Goal: Task Accomplishment & Management: Manage account settings

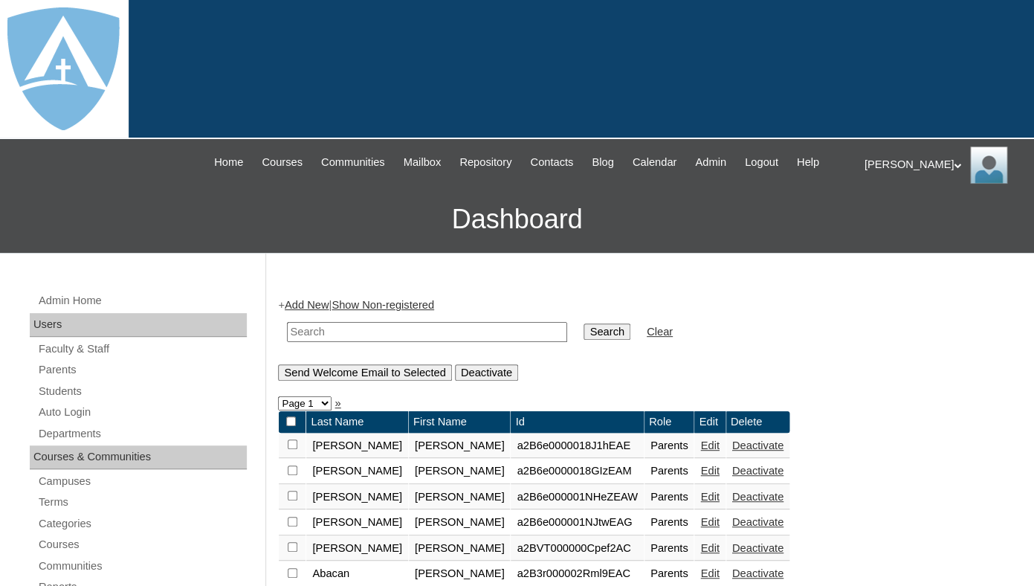
click at [384, 342] on input "text" at bounding box center [427, 332] width 280 height 20
click at [70, 401] on link "Students" at bounding box center [142, 391] width 210 height 19
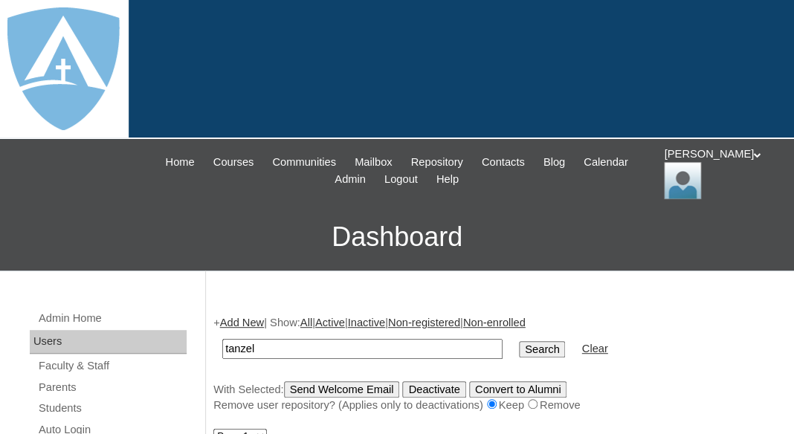
type input "tanzel"
click at [519, 341] on input "Search" at bounding box center [542, 349] width 46 height 16
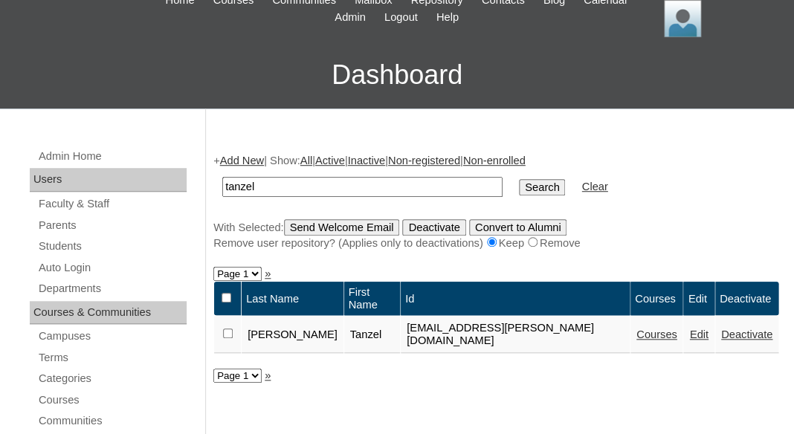
scroll to position [262, 0]
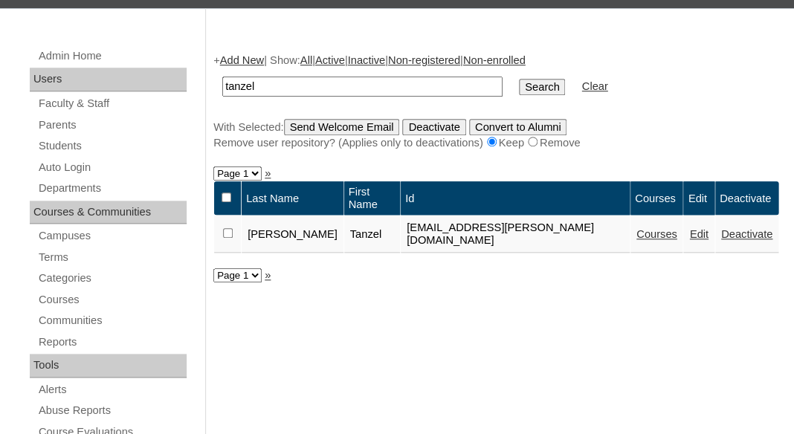
click at [729, 228] on link "Deactivate" at bounding box center [746, 234] width 51 height 12
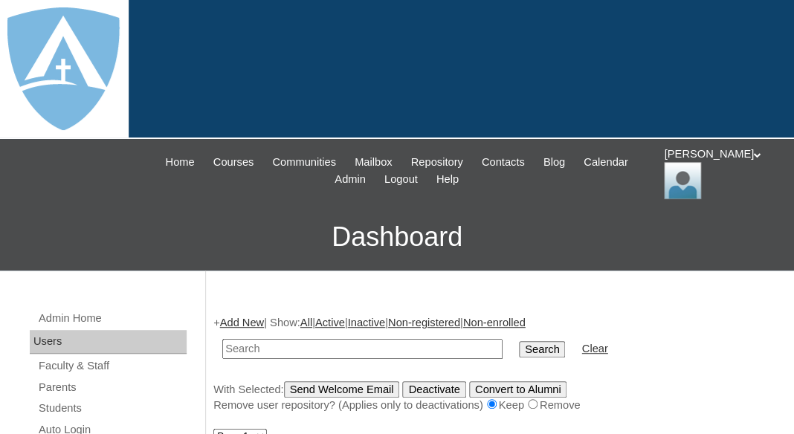
paste input "Kimberly Brown-Phillips"
drag, startPoint x: 276, startPoint y: 342, endPoint x: 166, endPoint y: 337, distance: 110.9
click at [222, 339] on input "Kimberly Brown-Phillips" at bounding box center [362, 349] width 280 height 20
type input "Brown-Phillips"
click at [519, 341] on input "Search" at bounding box center [542, 349] width 46 height 16
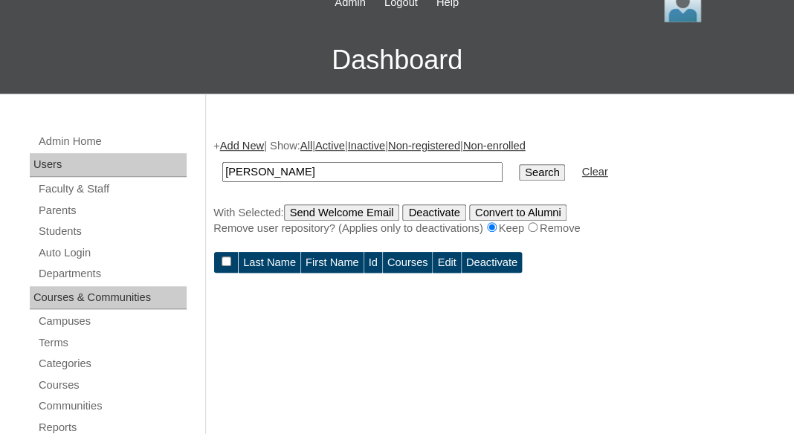
scroll to position [174, 0]
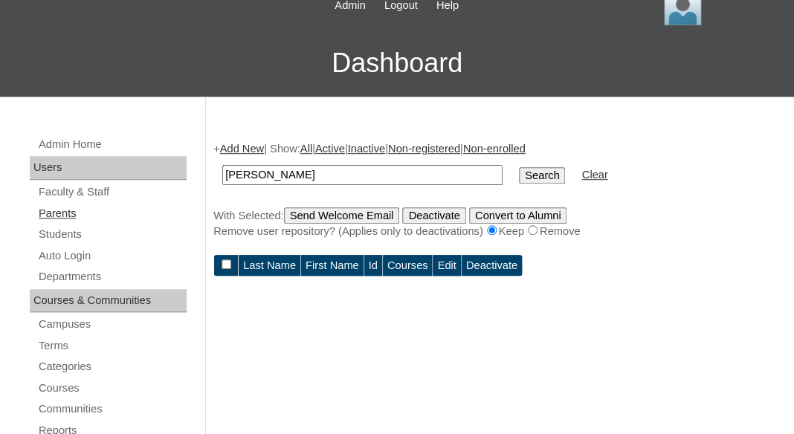
click at [61, 210] on link "Parents" at bounding box center [111, 213] width 149 height 19
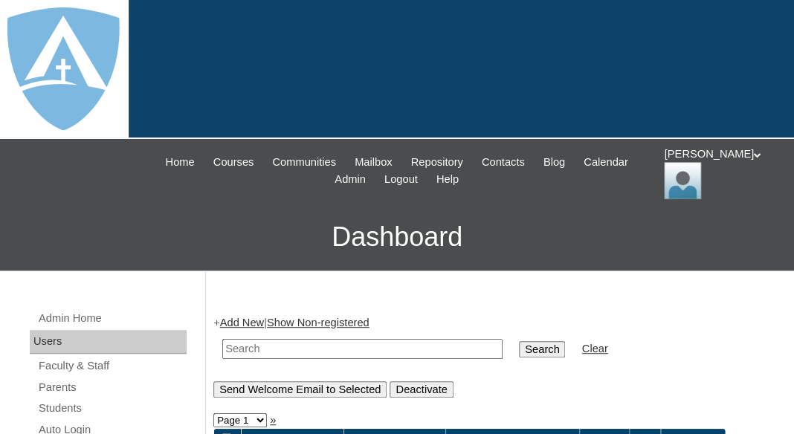
click at [245, 317] on link "Add New" at bounding box center [242, 323] width 44 height 12
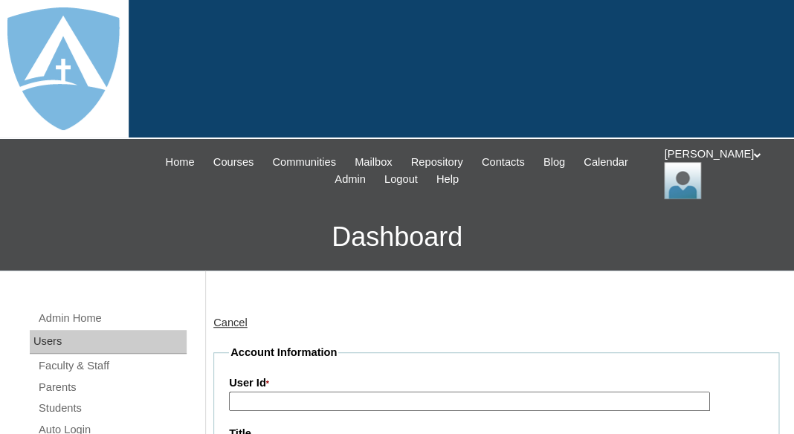
type input "tlambert"
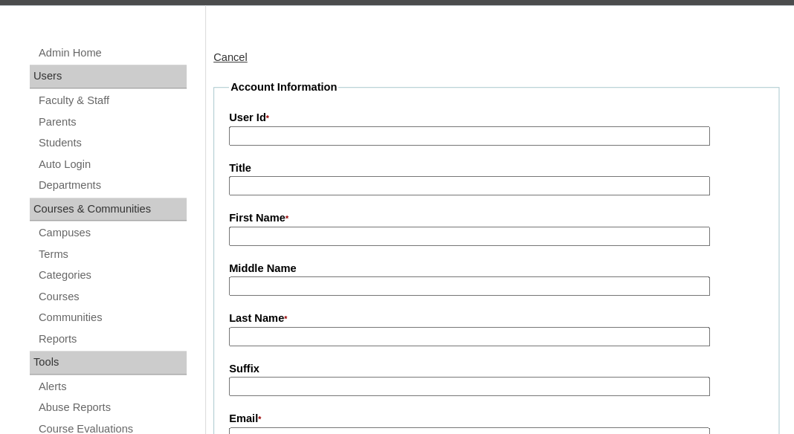
click at [311, 227] on input "First Name *" at bounding box center [469, 237] width 481 height 20
paste input "Kimberly Brown-Phillips"
drag, startPoint x: 284, startPoint y: 235, endPoint x: 416, endPoint y: 233, distance: 132.3
click at [416, 233] on input "Kimberly Brown-Phillips" at bounding box center [469, 237] width 481 height 20
type input "[PERSON_NAME]"
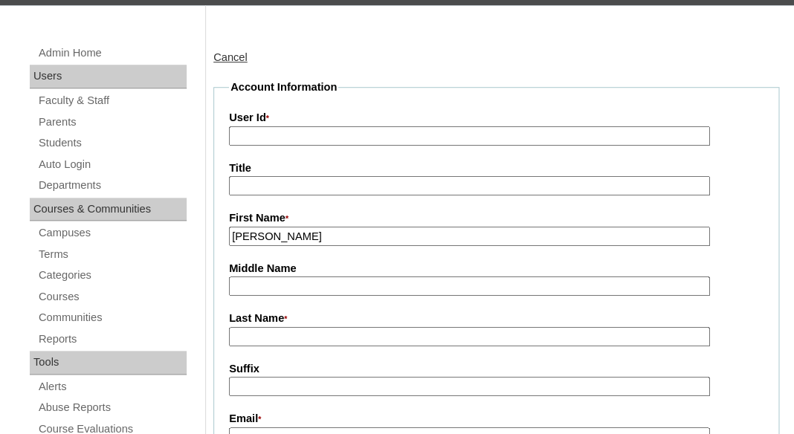
click at [358, 331] on input "Last Name *" at bounding box center [469, 337] width 481 height 20
paste input "Brown-Phillips"
type input "Brown-Phillips"
click at [428, 311] on label "Last Name *" at bounding box center [496, 319] width 534 height 16
click at [428, 327] on input "Brown-Phillips" at bounding box center [469, 337] width 481 height 20
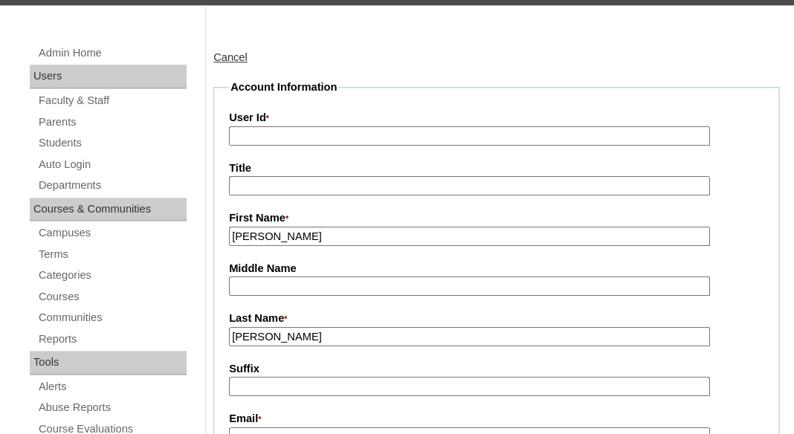
click at [348, 318] on label "Last Name *" at bounding box center [496, 319] width 534 height 16
click at [348, 327] on input "Brown-Phillips" at bounding box center [469, 337] width 481 height 20
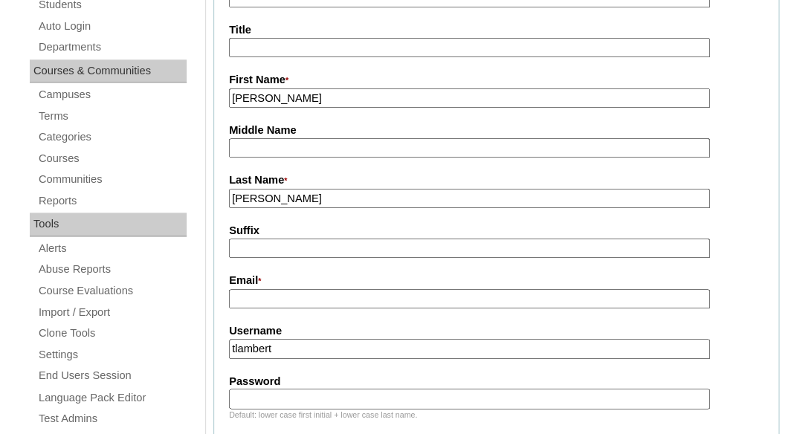
scroll to position [441, 0]
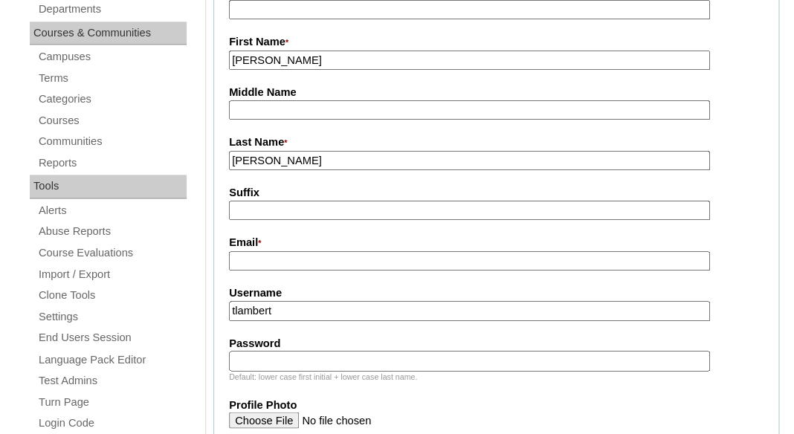
click at [305, 311] on input "tlambert" at bounding box center [469, 311] width 481 height 20
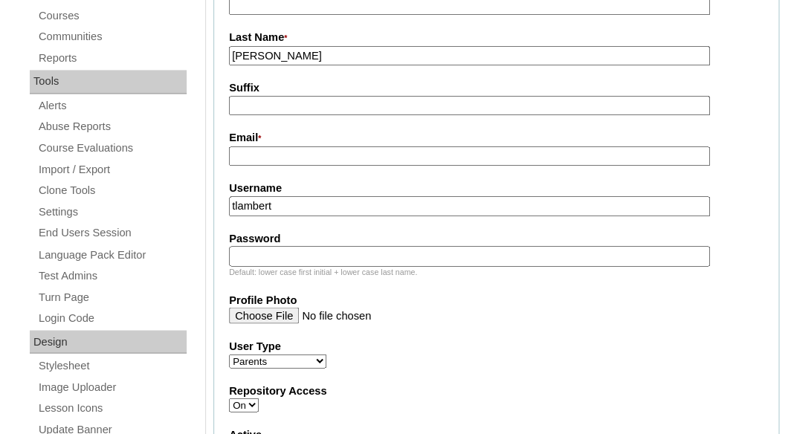
scroll to position [540, 0]
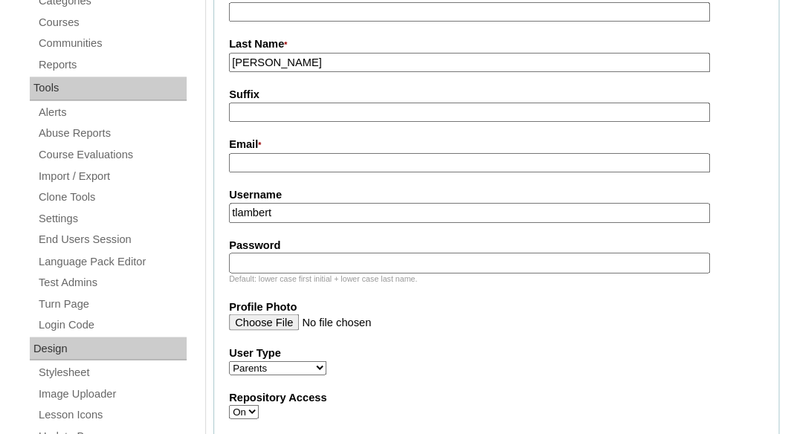
click at [272, 149] on label "Email *" at bounding box center [496, 145] width 534 height 16
click at [272, 153] on input "Email *" at bounding box center [469, 163] width 481 height 20
paste input "kimmbrown36@gmail.com"
type input "kimmbrown36@gmail.com"
click at [276, 215] on input "tlambert" at bounding box center [469, 213] width 481 height 20
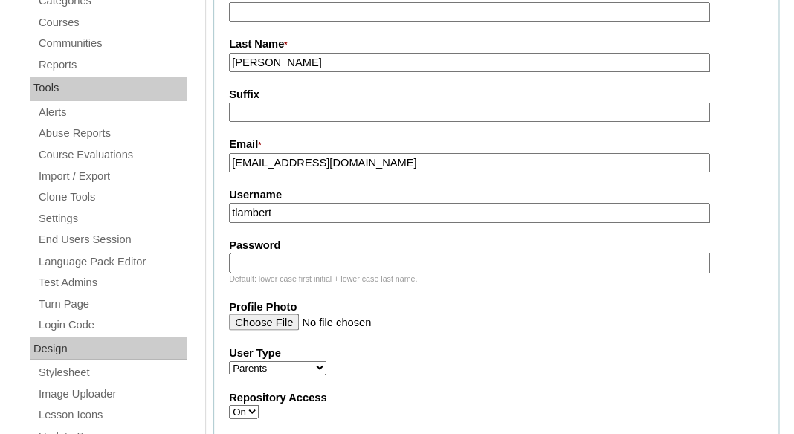
click at [276, 214] on input "tlambert" at bounding box center [469, 213] width 481 height 20
paste input "kimmbrown36@gmail.com"
type input "kimmbrown36@gmail.com"
click at [268, 264] on input "Password" at bounding box center [469, 263] width 481 height 20
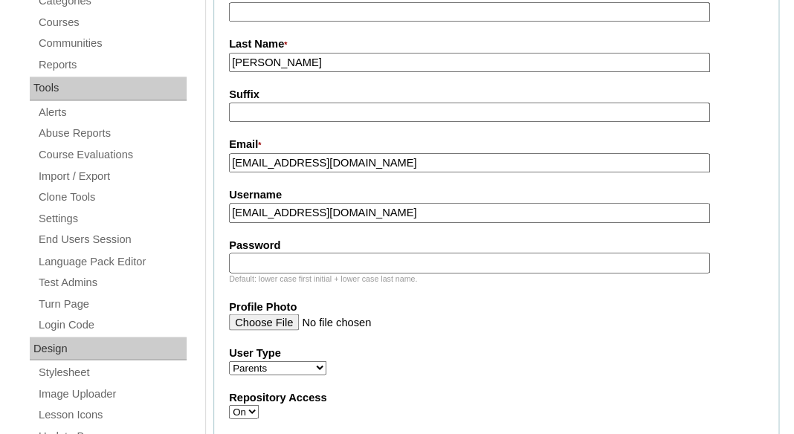
paste input "kimmbrown36@gmail.com"
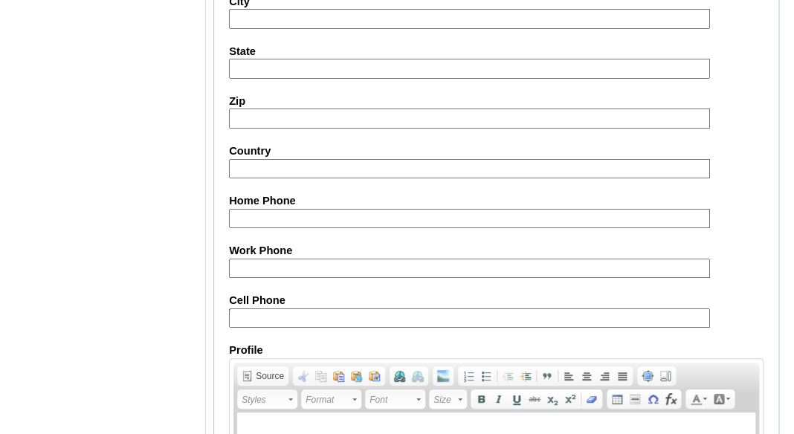
scroll to position [1679, 0]
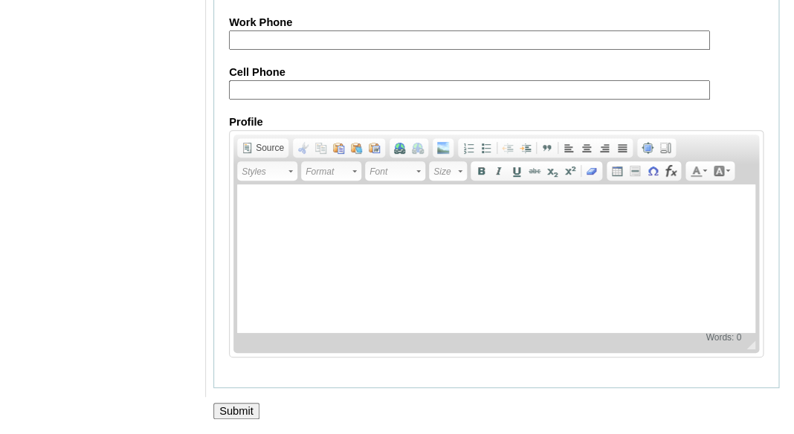
type input "kimmbrown36@gmail.com"
click at [236, 415] on input "Submit" at bounding box center [236, 411] width 46 height 16
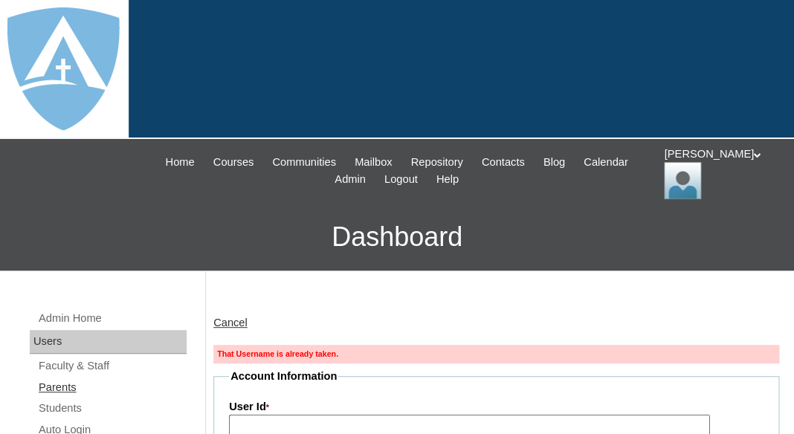
click at [53, 381] on link "Parents" at bounding box center [111, 387] width 149 height 19
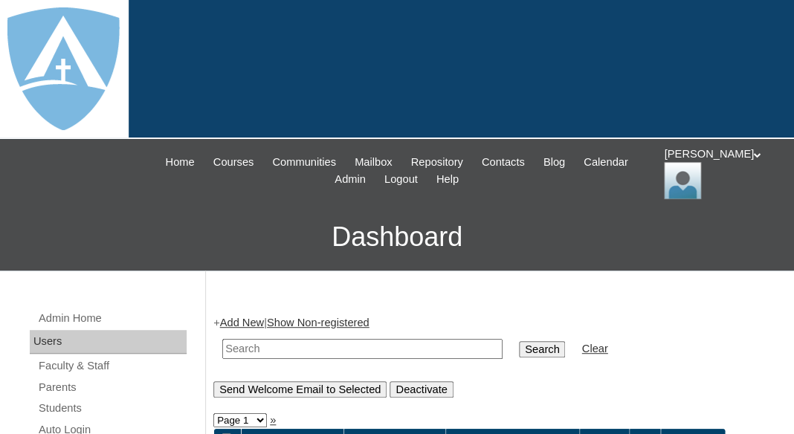
click at [265, 355] on input "text" at bounding box center [362, 349] width 280 height 20
paste input "[EMAIL_ADDRESS][DOMAIN_NAME]"
type input "[EMAIL_ADDRESS][DOMAIN_NAME]"
click at [519, 341] on input "Search" at bounding box center [542, 349] width 46 height 16
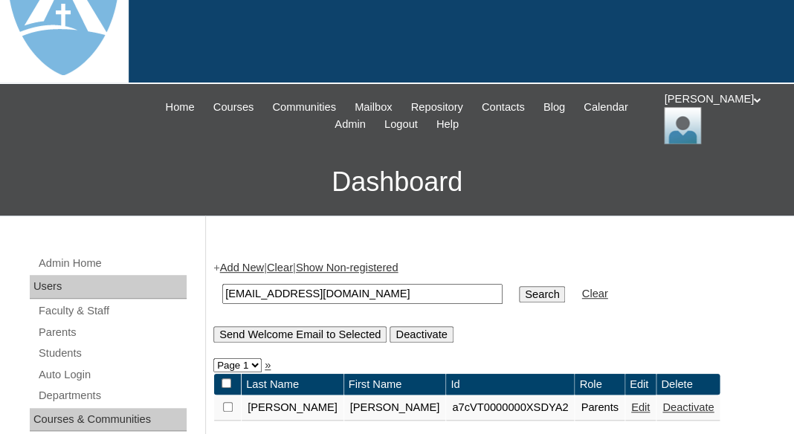
scroll to position [239, 0]
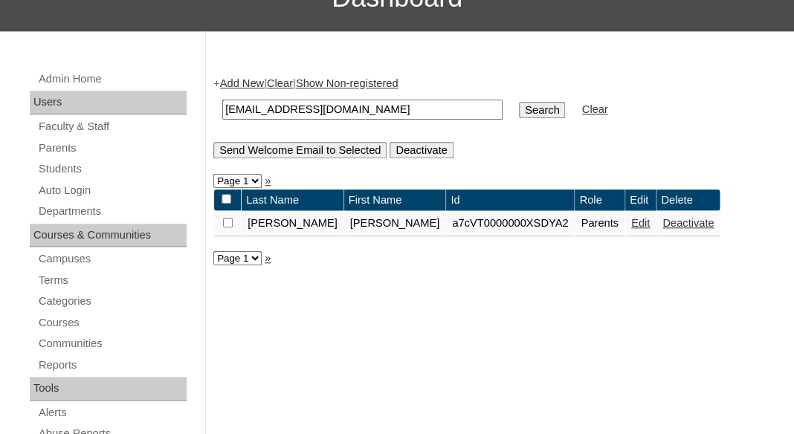
click at [631, 224] on link "Edit" at bounding box center [640, 223] width 19 height 12
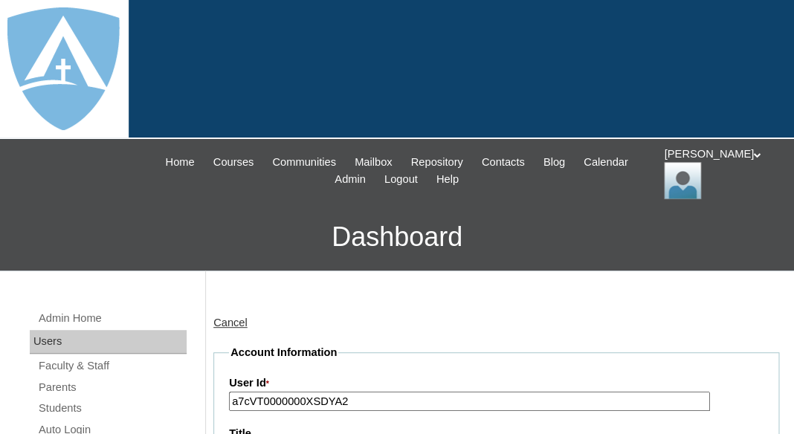
click at [315, 401] on input "a7cVT0000000XSDYA2" at bounding box center [469, 402] width 481 height 20
click at [332, 349] on legend "Account Information" at bounding box center [283, 353] width 109 height 16
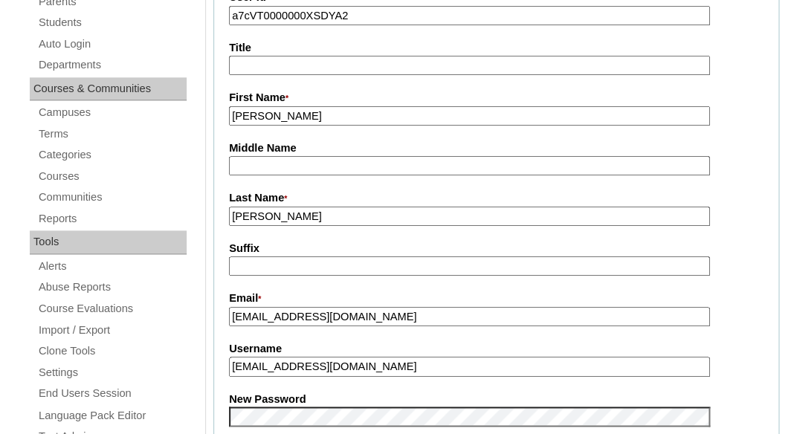
scroll to position [470, 0]
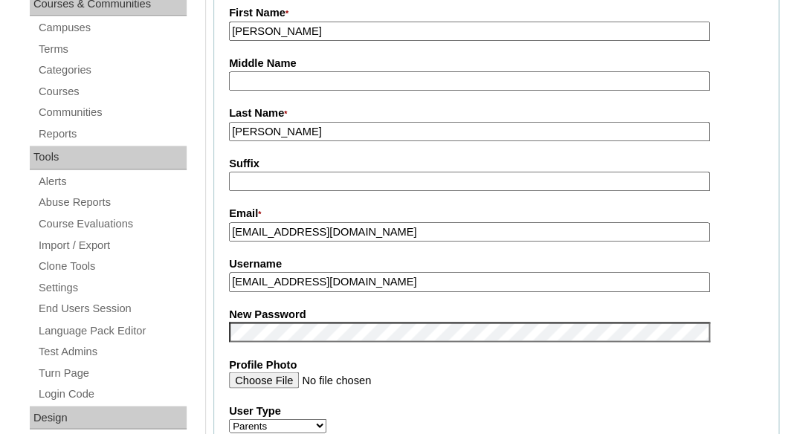
click at [303, 273] on input "kimmbrown36@gmail.com" at bounding box center [469, 282] width 481 height 20
click at [337, 341] on fieldset "Account Information User Id * a7cVT0000000XSDYA2 Title First Name * Kimberly Mi…" at bounding box center [496, 319] width 566 height 890
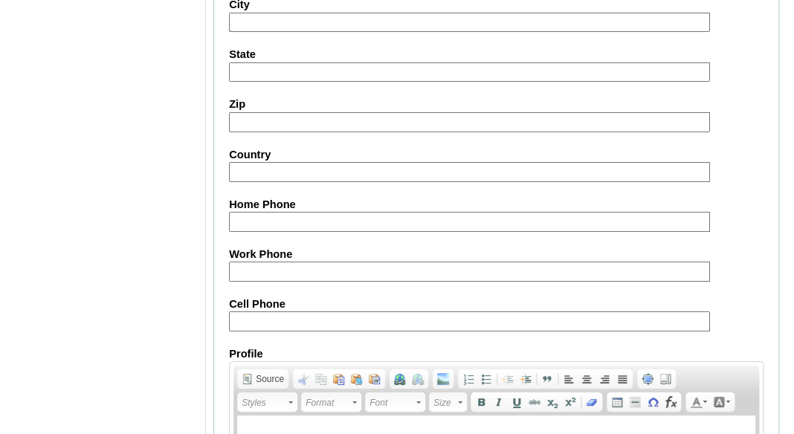
scroll to position [1621, 0]
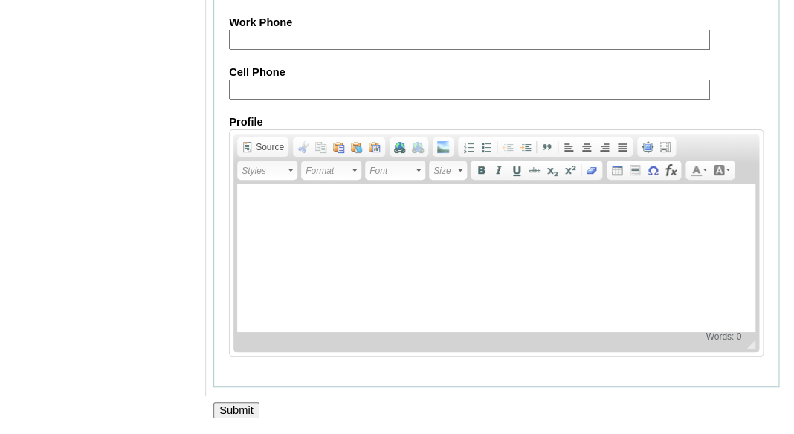
click at [243, 414] on input "Submit" at bounding box center [236, 410] width 46 height 16
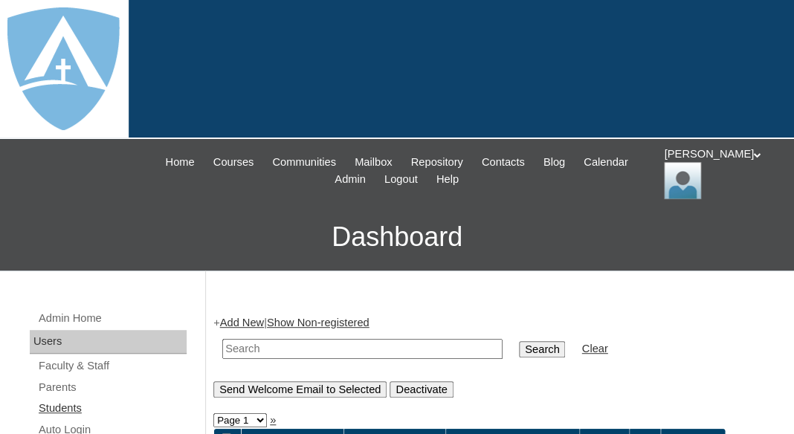
click at [63, 404] on link "Students" at bounding box center [111, 408] width 149 height 19
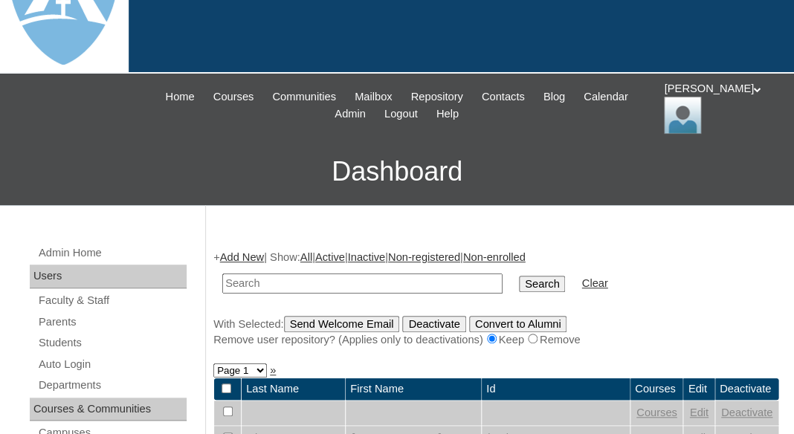
scroll to position [68, 0]
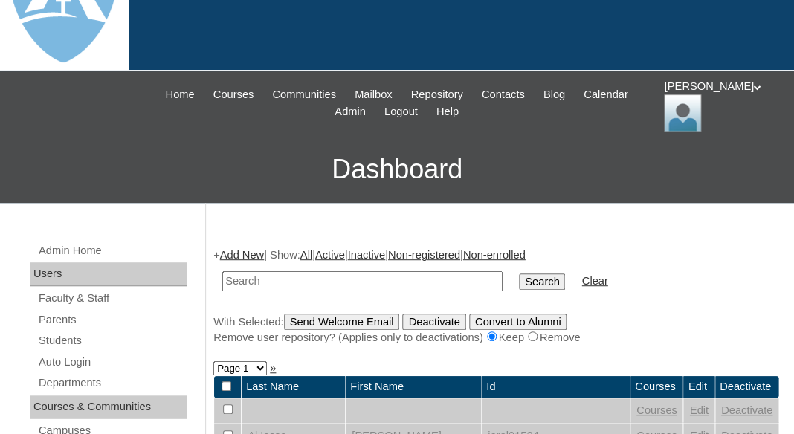
click at [246, 271] on input "text" at bounding box center [362, 281] width 280 height 20
drag, startPoint x: 260, startPoint y: 274, endPoint x: 192, endPoint y: 273, distance: 67.6
click at [222, 273] on input "[PERSON_NAME]" at bounding box center [362, 281] width 280 height 20
type input "[PERSON_NAME]"
click at [519, 273] on input "Search" at bounding box center [542, 281] width 46 height 16
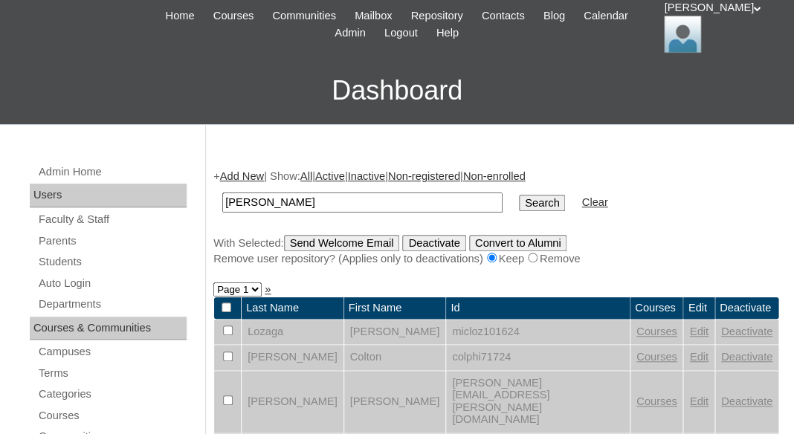
scroll to position [256, 0]
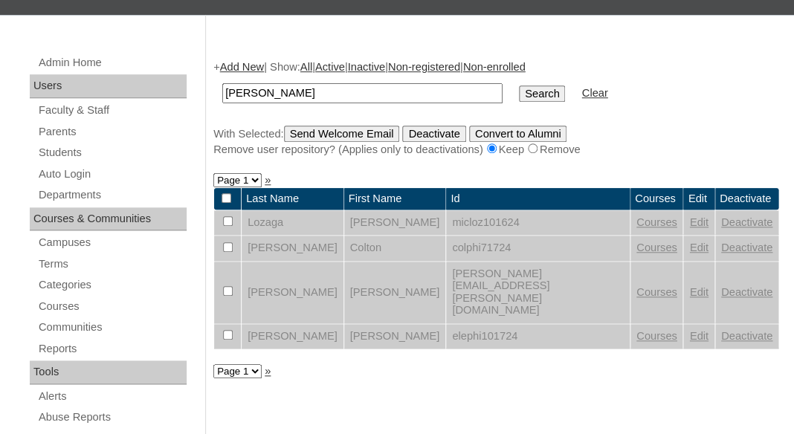
click at [689, 286] on link "Edit" at bounding box center [698, 292] width 19 height 12
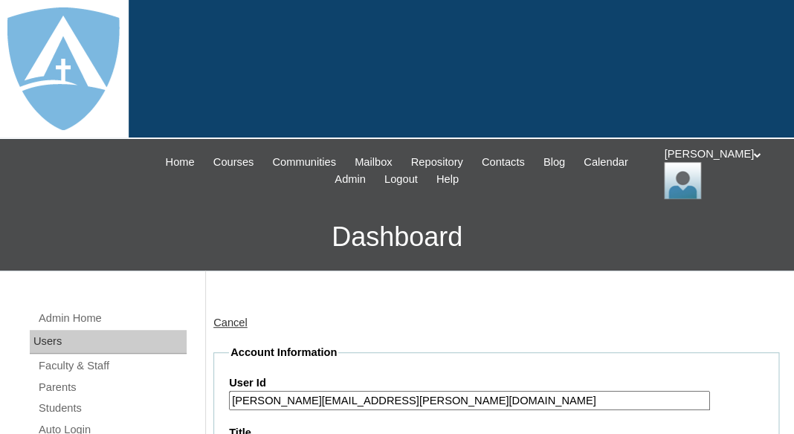
click at [256, 397] on input "[PERSON_NAME][EMAIL_ADDRESS][PERSON_NAME][DOMAIN_NAME]" at bounding box center [469, 401] width 481 height 20
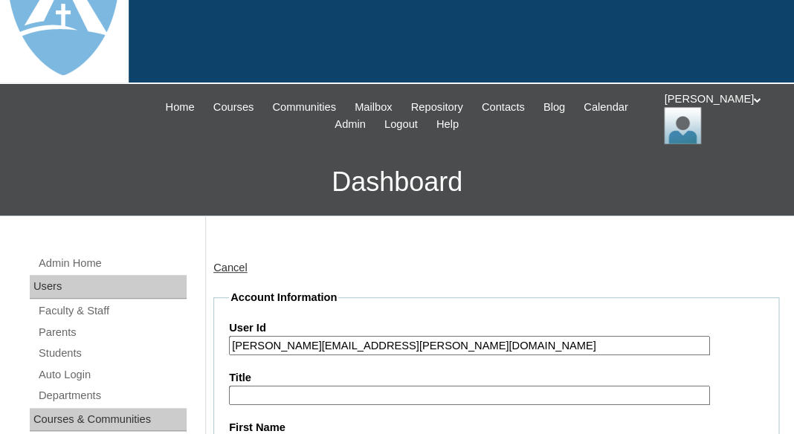
scroll to position [120, 0]
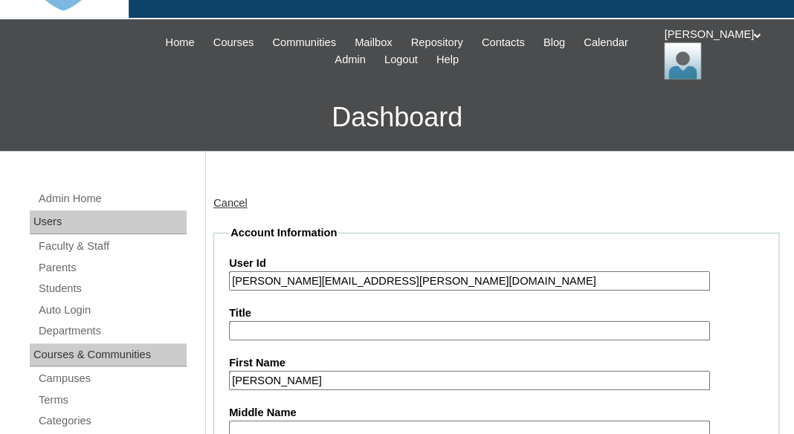
click at [231, 279] on input "[PERSON_NAME][EMAIL_ADDRESS][PERSON_NAME][DOMAIN_NAME]" at bounding box center [469, 281] width 481 height 20
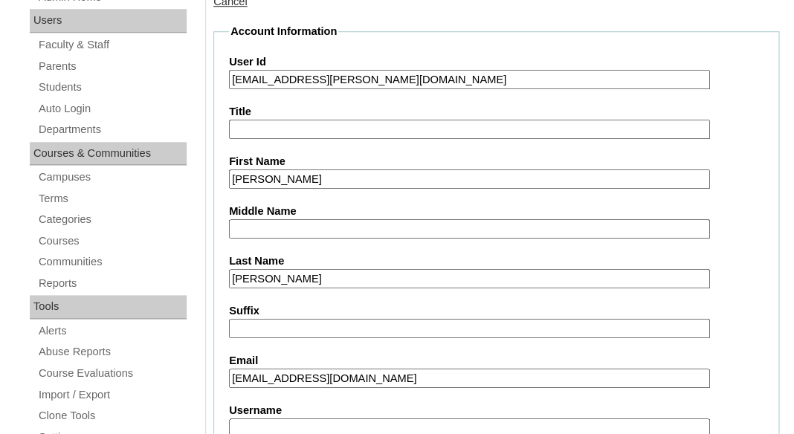
scroll to position [449, 0]
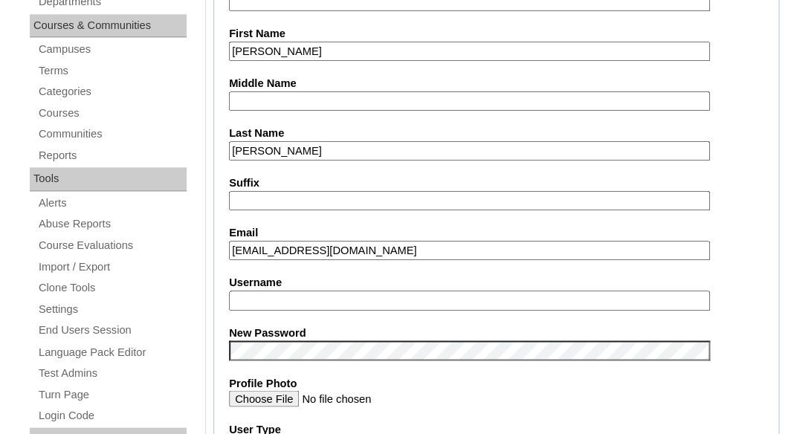
type input "26elena.phillips@enlightiumstudent.com"
click at [278, 291] on input "Username" at bounding box center [469, 301] width 481 height 20
paste input "[PERSON_NAME][EMAIL_ADDRESS][PERSON_NAME][DOMAIN_NAME]"
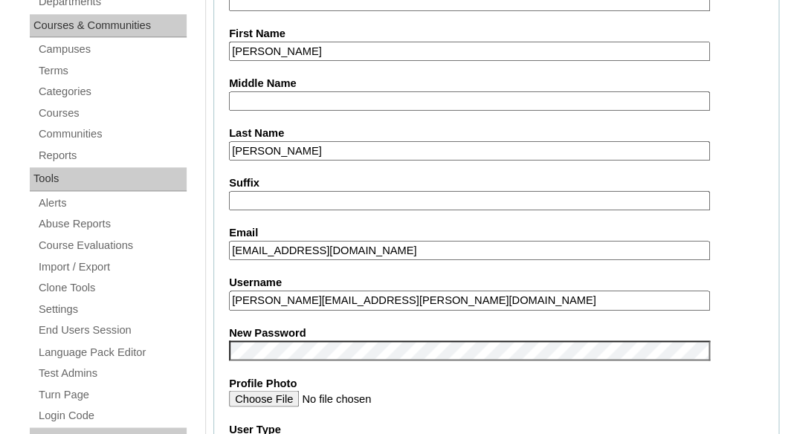
type input "[PERSON_NAME][EMAIL_ADDRESS][PERSON_NAME][DOMAIN_NAME]"
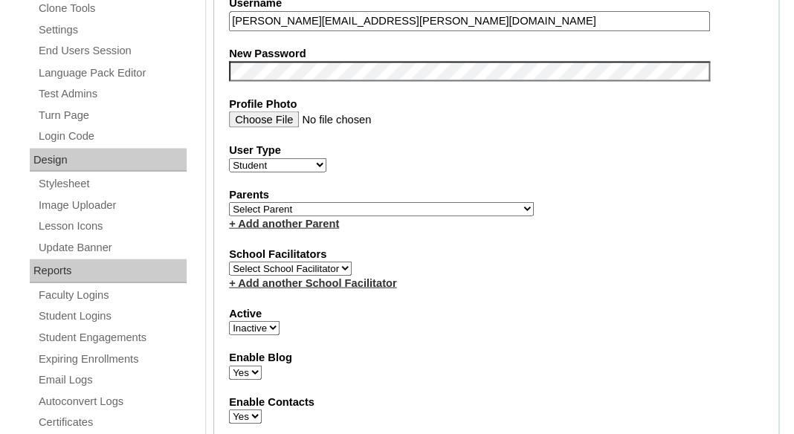
scroll to position [729, 0]
click at [229, 201] on select "Select Parent Garcia, Rosa Labourdette, Jessica Nicholson, Nicky Valentin , Nat…" at bounding box center [381, 208] width 305 height 14
select select "99065"
click option "Brown-Phillips, Kimberly" at bounding box center [0, 0] width 0 height 0
select select "1"
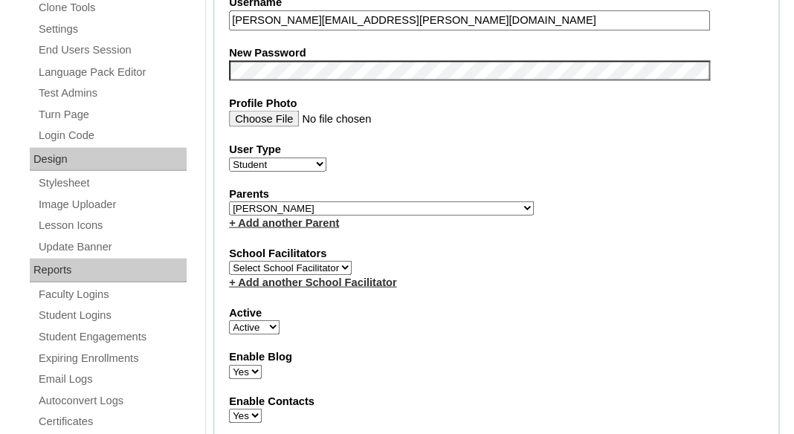
click option "Active" at bounding box center [0, 0] width 0 height 0
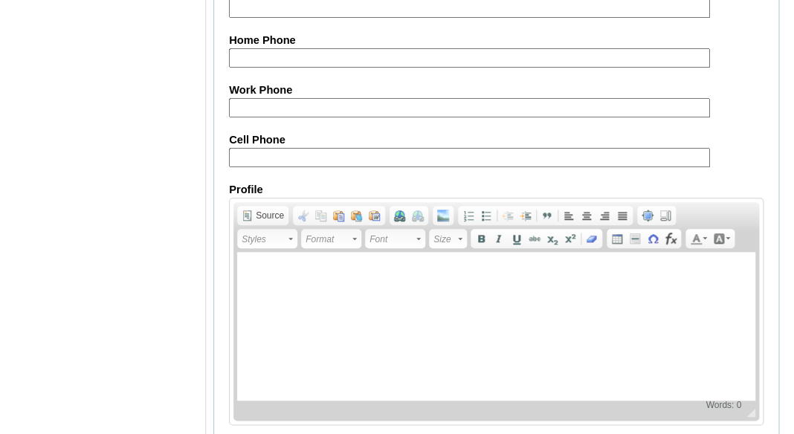
scroll to position [1934, 0]
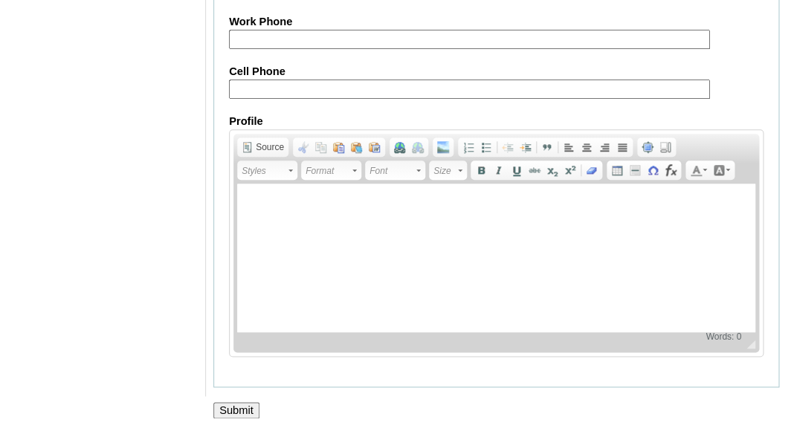
click at [236, 412] on input "Submit" at bounding box center [236, 410] width 46 height 16
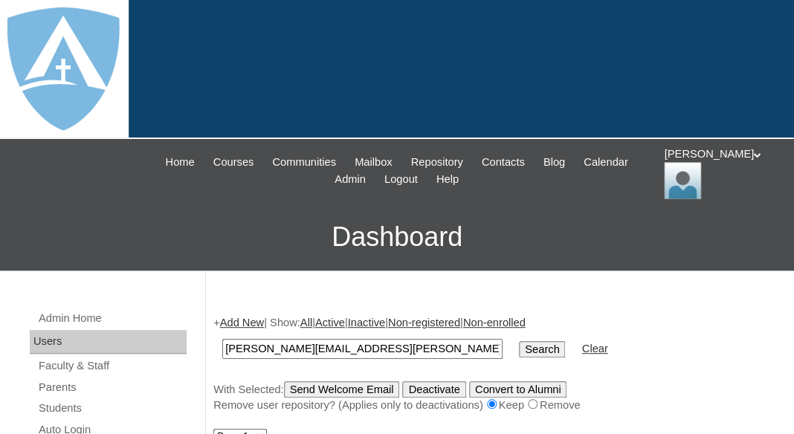
type input "[PERSON_NAME][EMAIL_ADDRESS][PERSON_NAME][DOMAIN_NAME]"
click at [519, 341] on input "Search" at bounding box center [542, 349] width 46 height 16
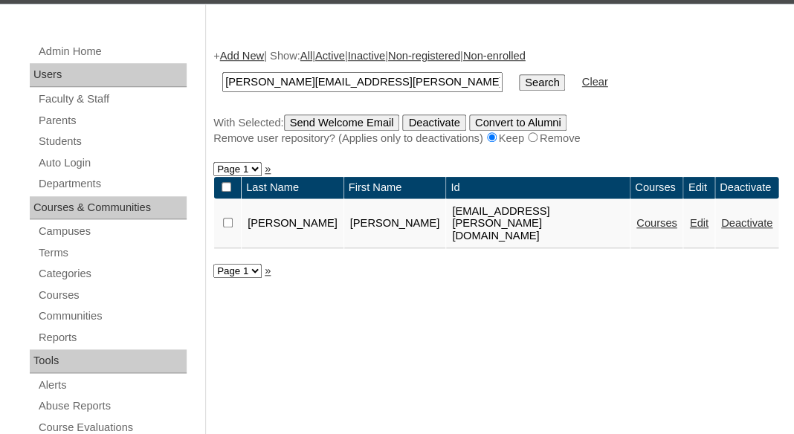
scroll to position [270, 0]
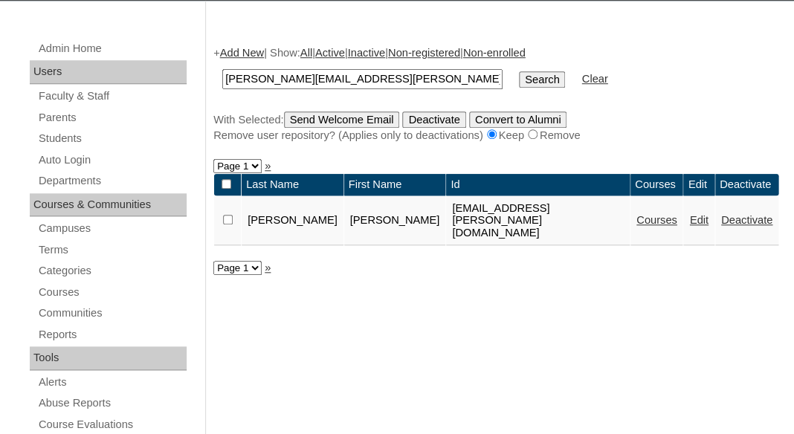
click at [645, 214] on link "Courses" at bounding box center [656, 220] width 41 height 12
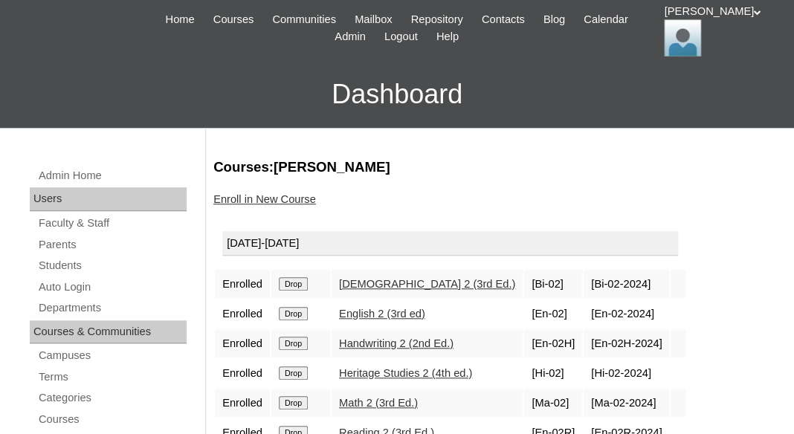
scroll to position [233, 0]
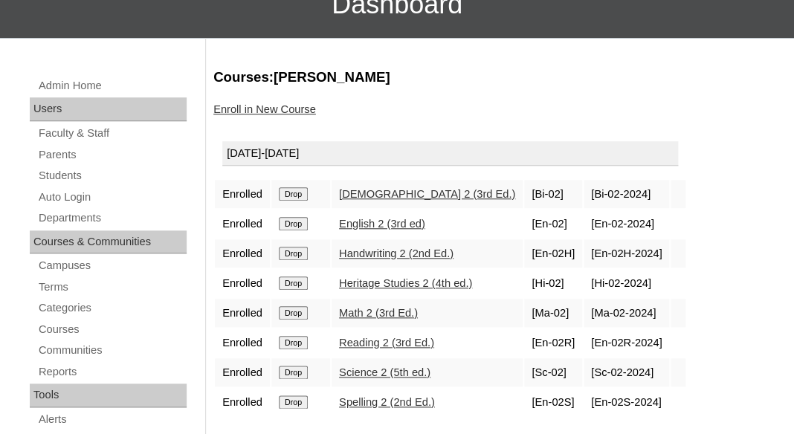
click at [302, 195] on input "Drop" at bounding box center [293, 193] width 29 height 13
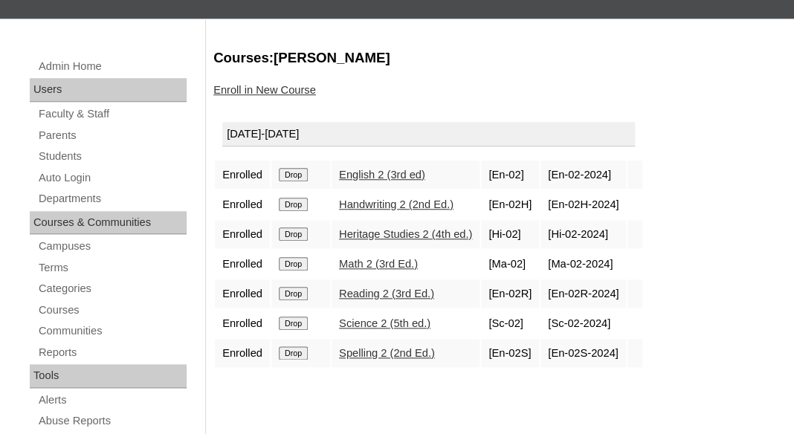
click at [300, 168] on input "Drop" at bounding box center [293, 174] width 29 height 13
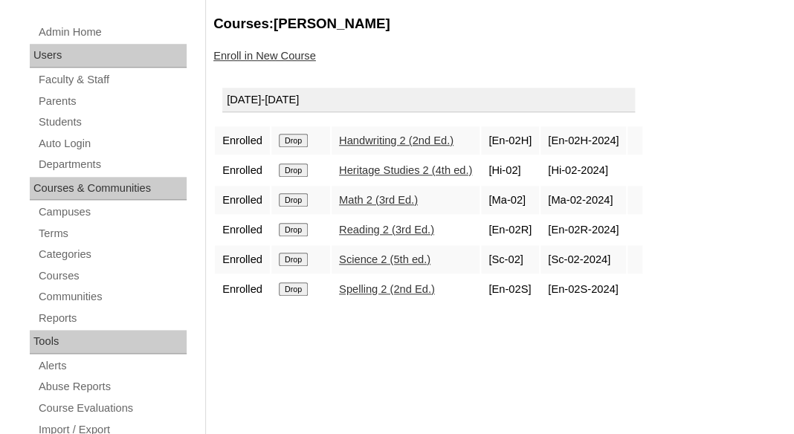
scroll to position [288, 0]
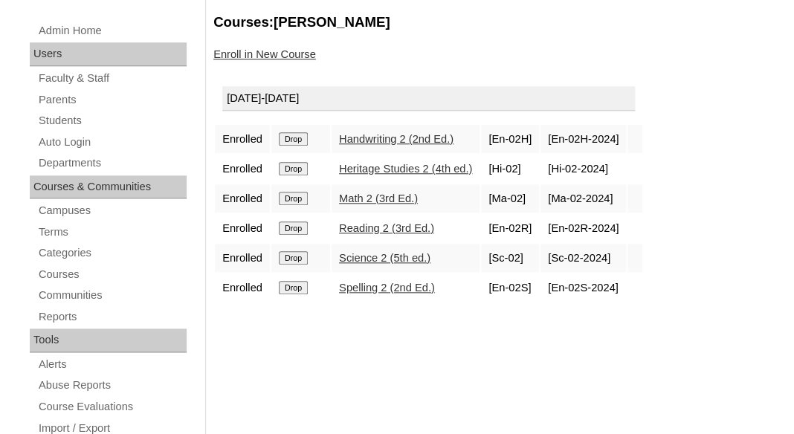
click at [302, 141] on input "Drop" at bounding box center [293, 138] width 29 height 13
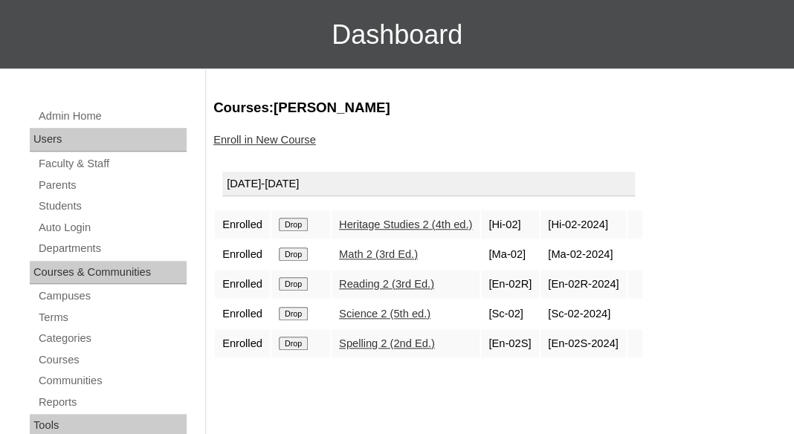
scroll to position [296, 0]
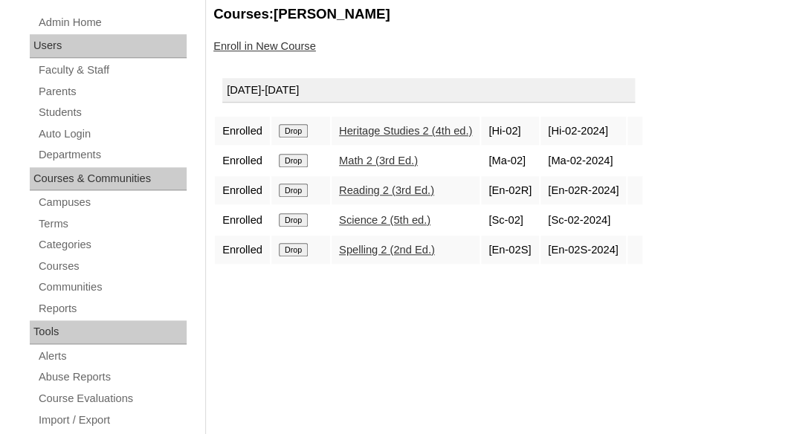
click at [302, 131] on input "Drop" at bounding box center [293, 130] width 29 height 13
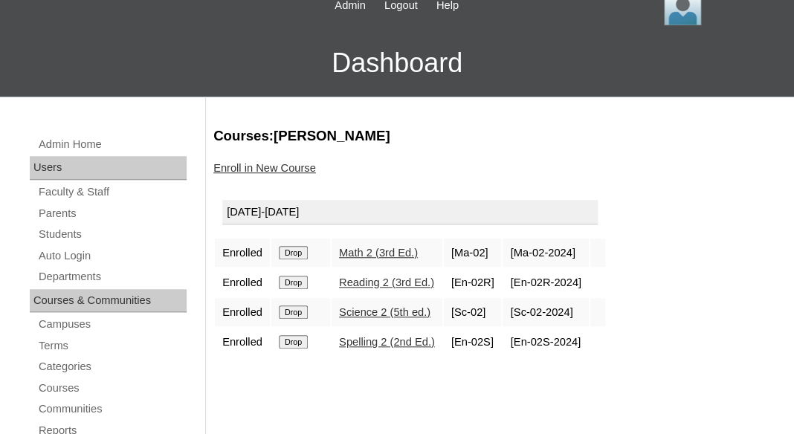
scroll to position [198, 0]
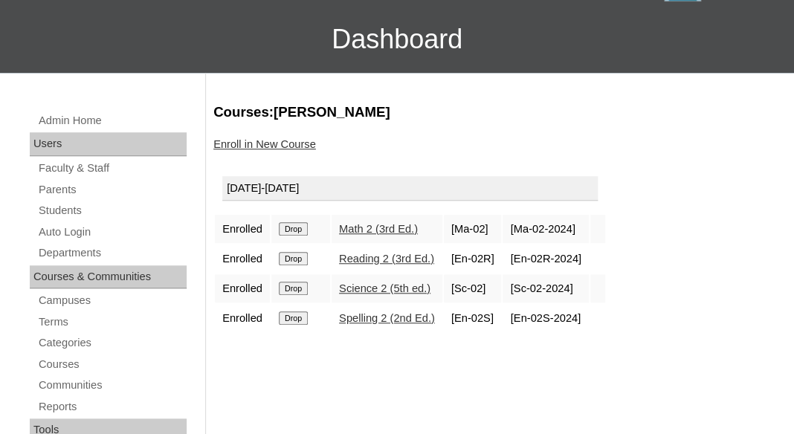
click at [297, 224] on input "Drop" at bounding box center [293, 228] width 29 height 13
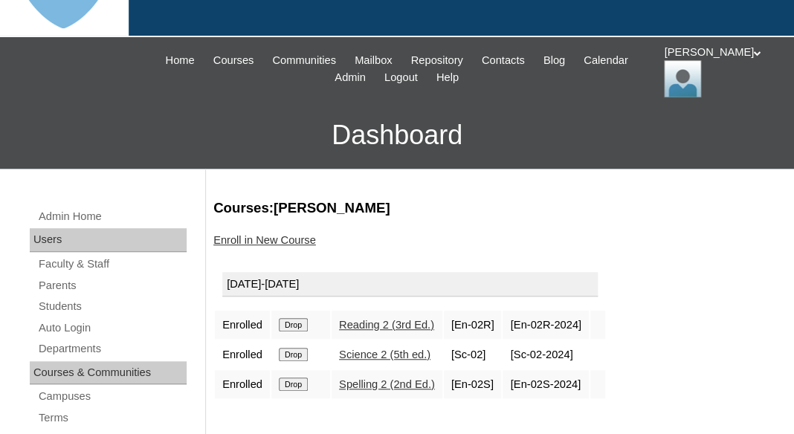
scroll to position [175, 0]
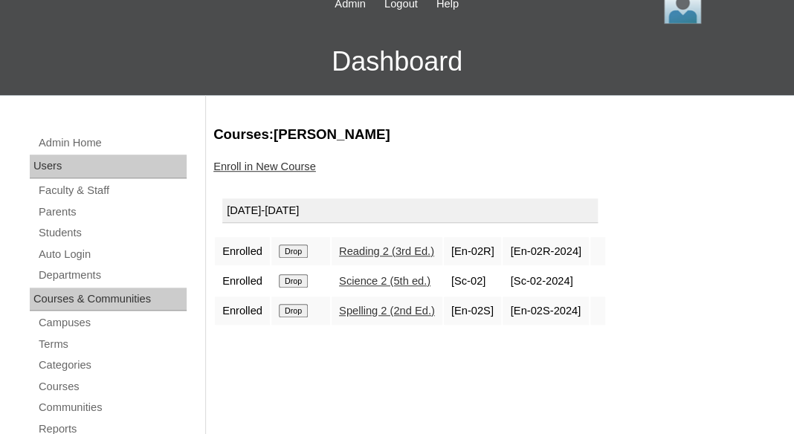
click at [295, 250] on input "Drop" at bounding box center [293, 251] width 29 height 13
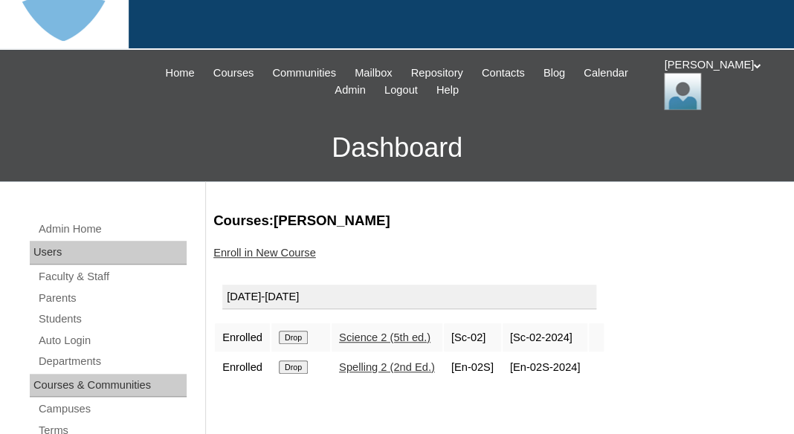
scroll to position [94, 0]
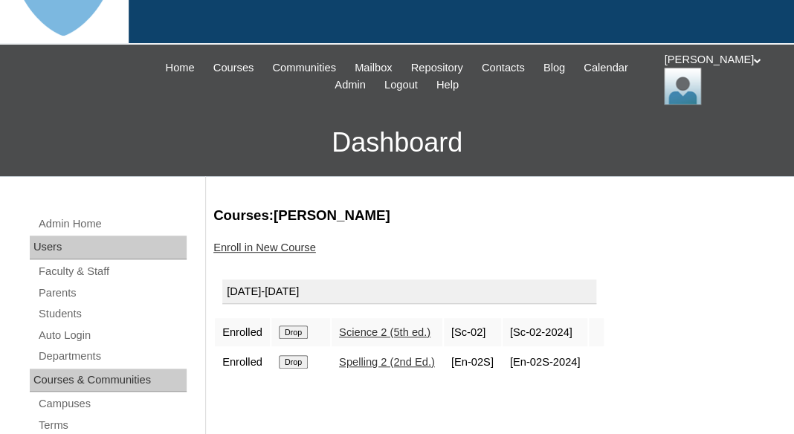
click at [290, 329] on input "Drop" at bounding box center [293, 332] width 29 height 13
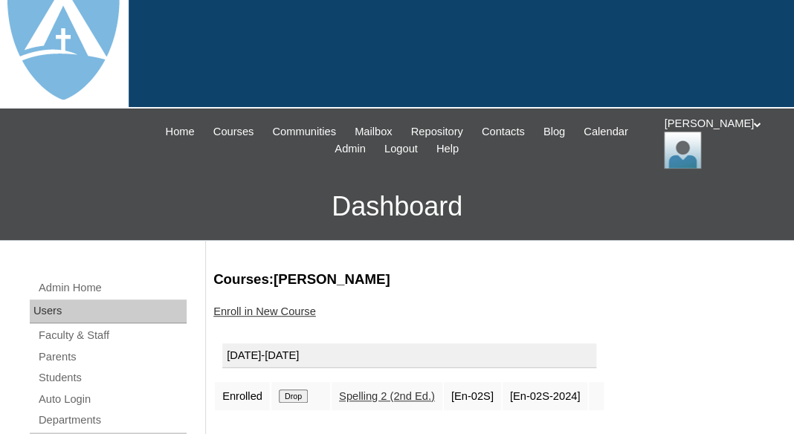
scroll to position [33, 0]
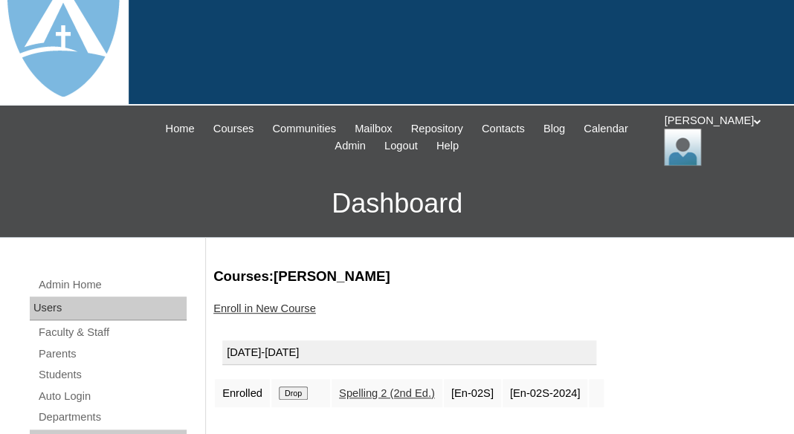
click at [308, 395] on input "Drop" at bounding box center [293, 392] width 29 height 13
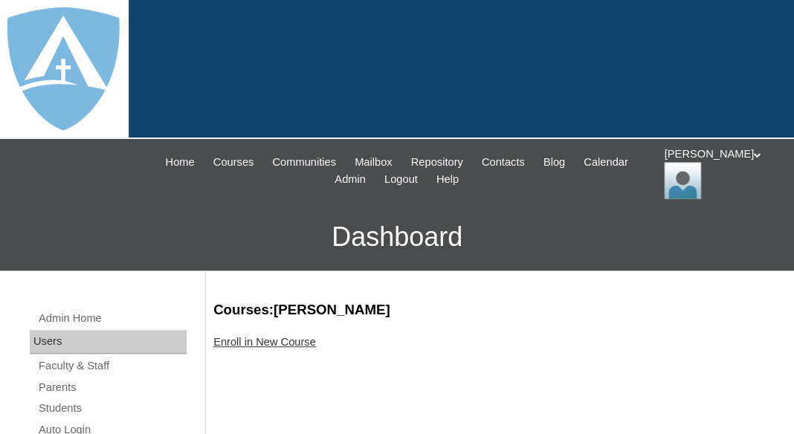
click at [287, 336] on link "Enroll in New Course" at bounding box center [264, 342] width 103 height 12
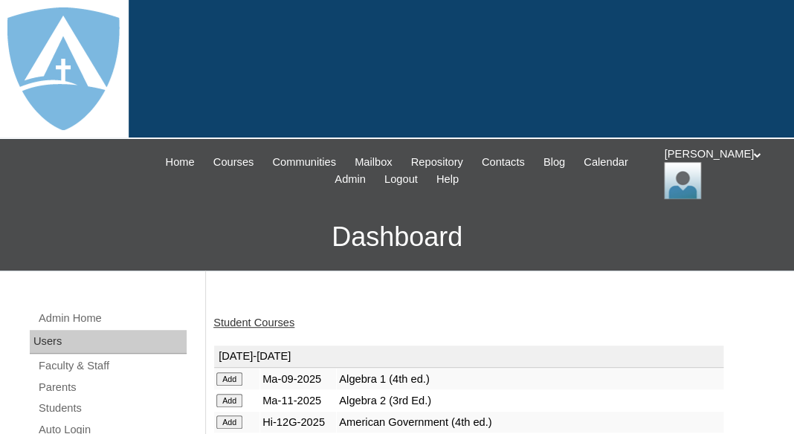
scroll to position [441, 0]
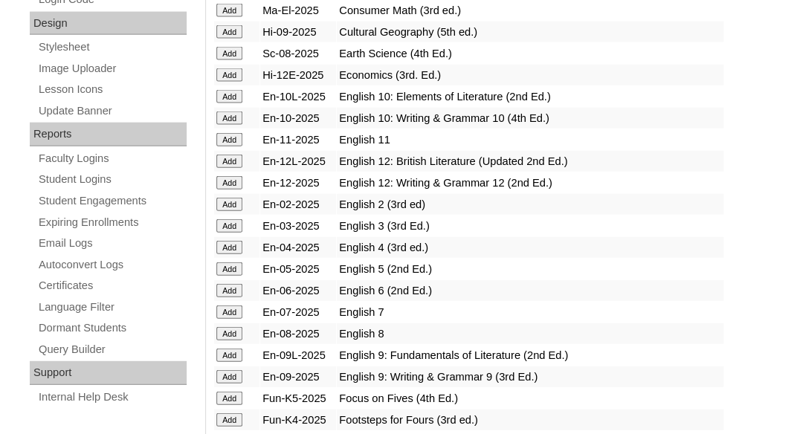
scroll to position [876, 0]
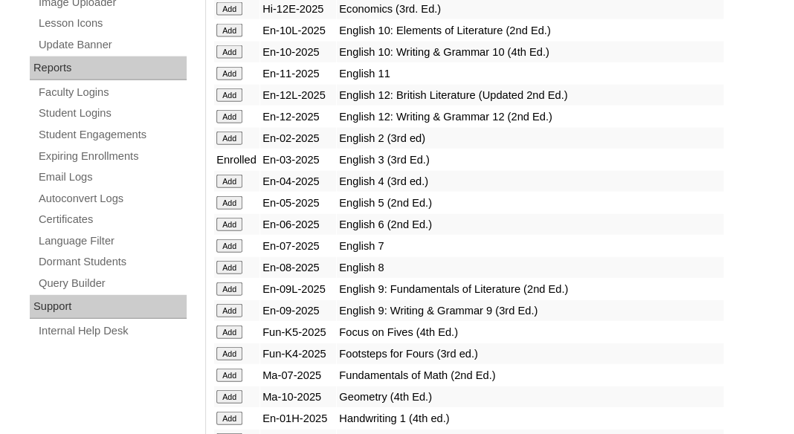
scroll to position [1131, 0]
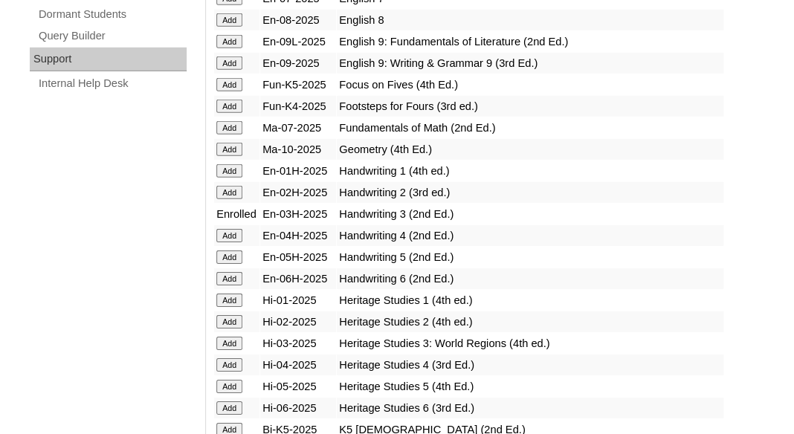
scroll to position [1223, 0]
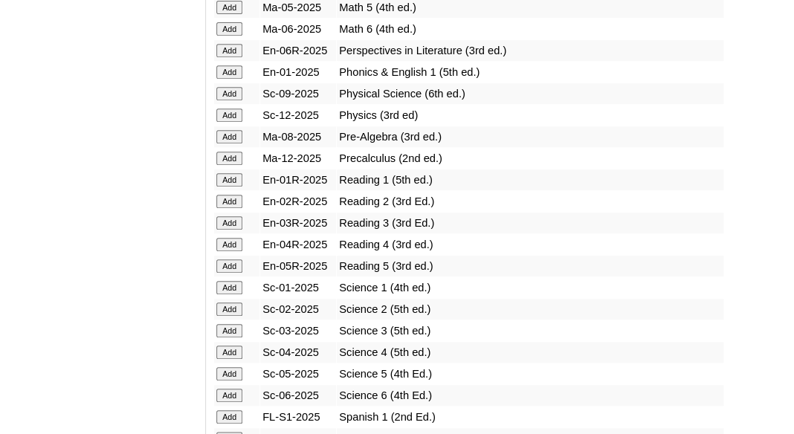
scroll to position [1785, 0]
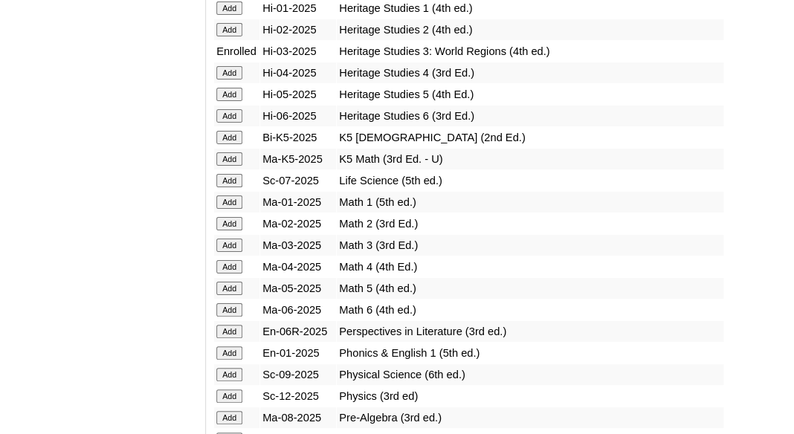
scroll to position [1475, 0]
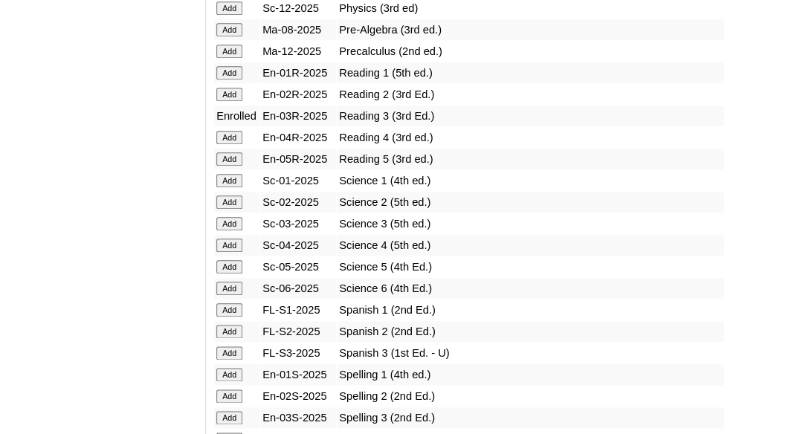
scroll to position [1860, 0]
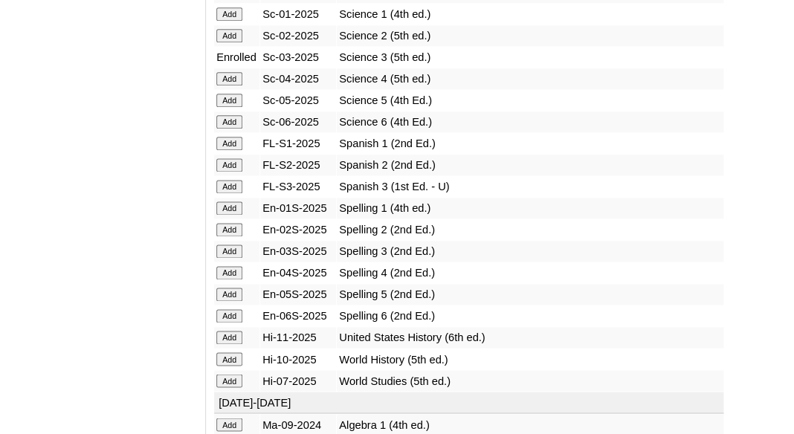
scroll to position [2131, 0]
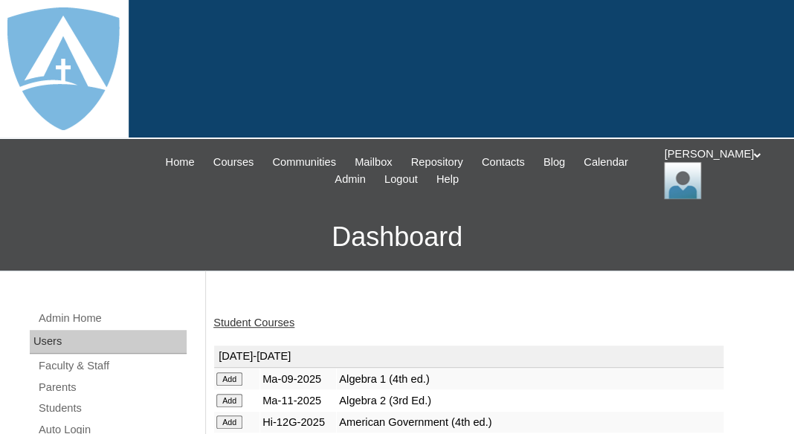
click at [273, 323] on link "Student Courses" at bounding box center [253, 323] width 81 height 12
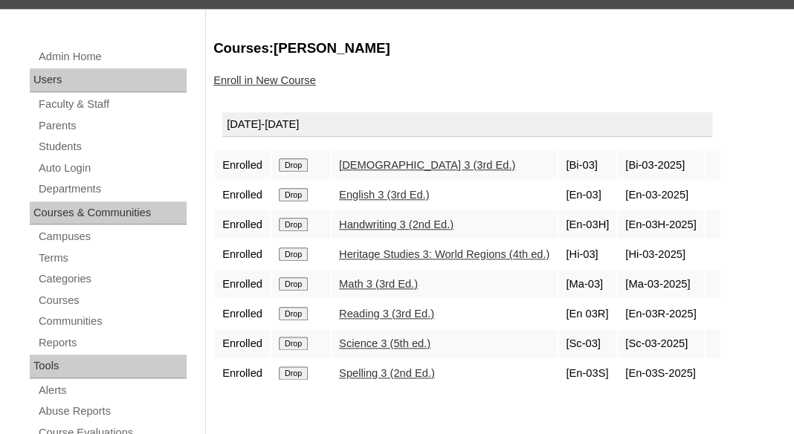
scroll to position [264, 0]
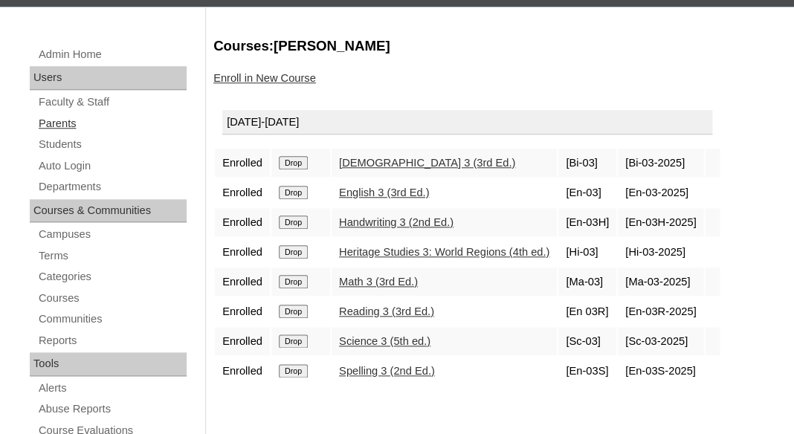
click at [61, 117] on link "Parents" at bounding box center [111, 123] width 149 height 19
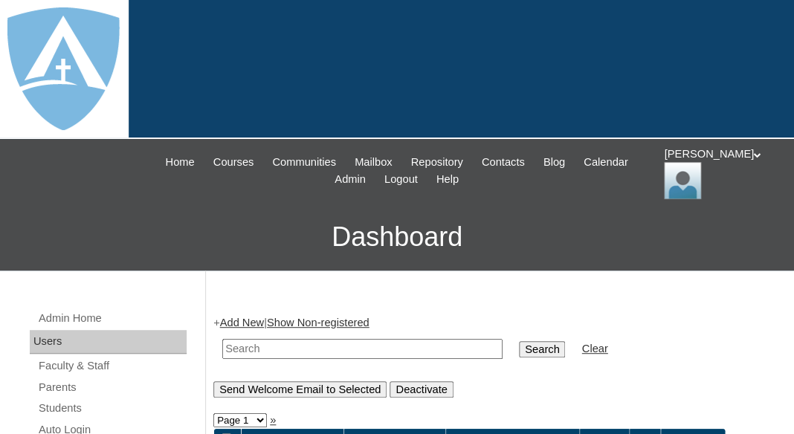
click at [291, 341] on input "text" at bounding box center [362, 349] width 280 height 20
paste input "Heather Cadena"
drag, startPoint x: 275, startPoint y: 343, endPoint x: 190, endPoint y: 346, distance: 85.5
click at [222, 346] on input "Heather Cadena" at bounding box center [362, 349] width 280 height 20
type input "[PERSON_NAME]"
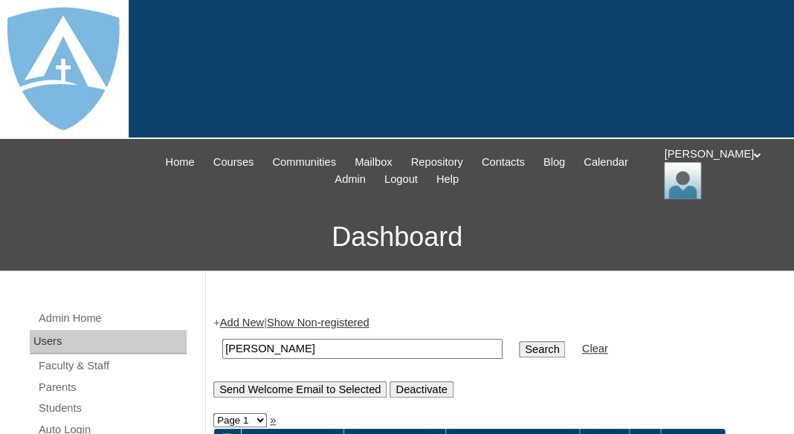
click at [519, 341] on input "Search" at bounding box center [542, 349] width 46 height 16
click at [551, 346] on input "Search" at bounding box center [542, 349] width 46 height 16
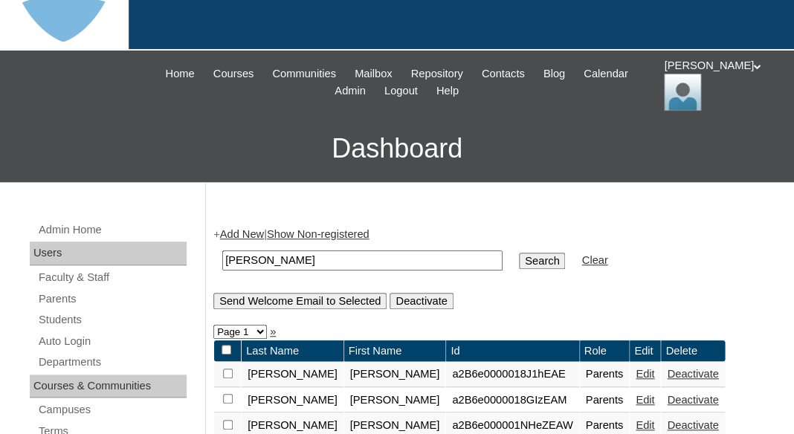
scroll to position [162, 0]
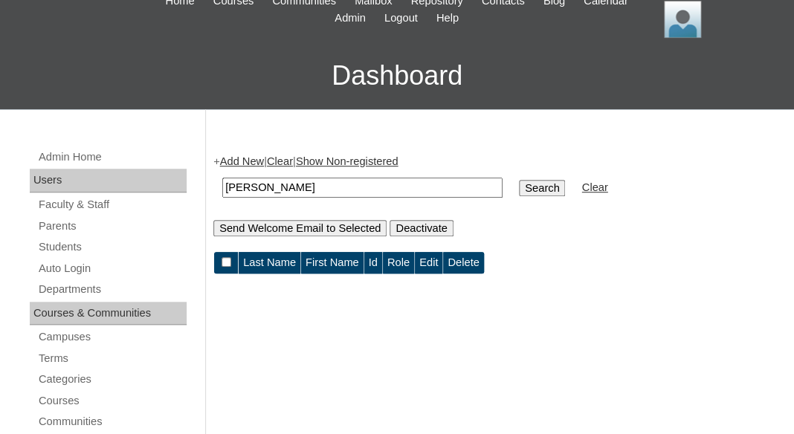
scroll to position [276, 0]
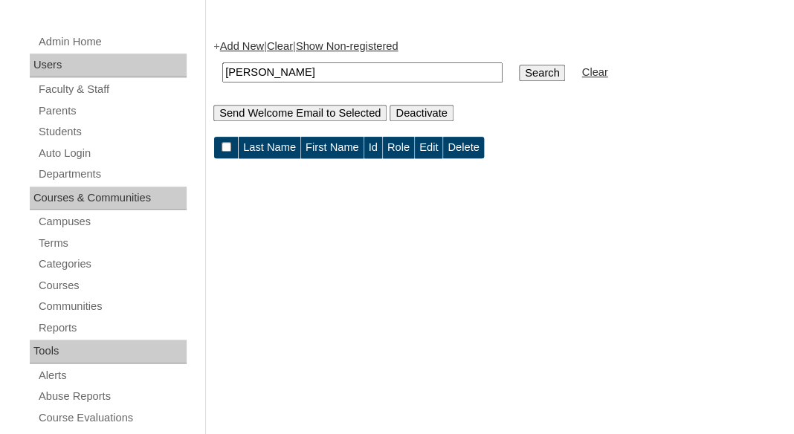
click at [311, 69] on input "[PERSON_NAME]" at bounding box center [362, 72] width 280 height 20
click at [519, 65] on input "Search" at bounding box center [542, 73] width 46 height 16
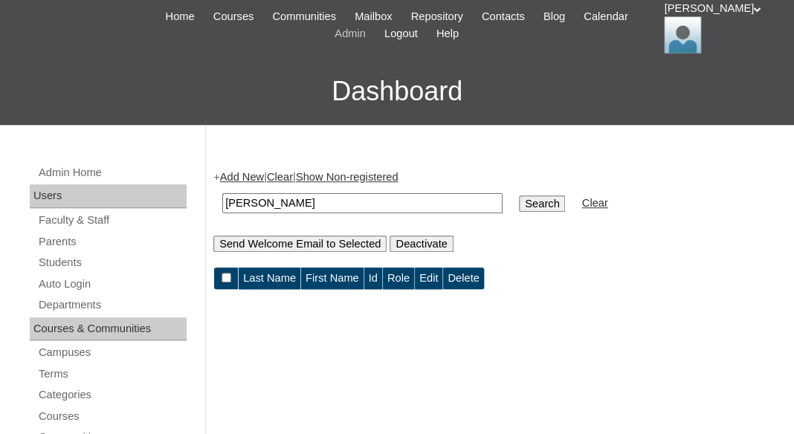
scroll to position [239, 0]
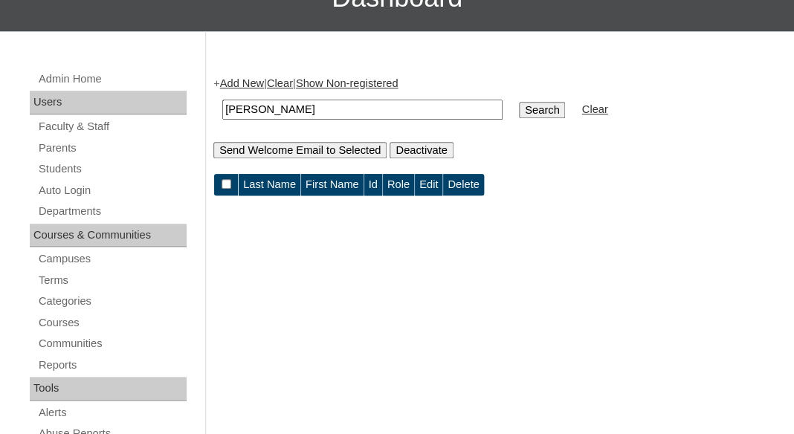
click at [227, 106] on input "Cadena" at bounding box center [362, 110] width 280 height 20
click at [283, 111] on input "Cadena" at bounding box center [362, 110] width 280 height 20
click at [268, 104] on input "Cadena" at bounding box center [362, 110] width 280 height 20
click at [305, 104] on input "Cadena" at bounding box center [362, 110] width 280 height 20
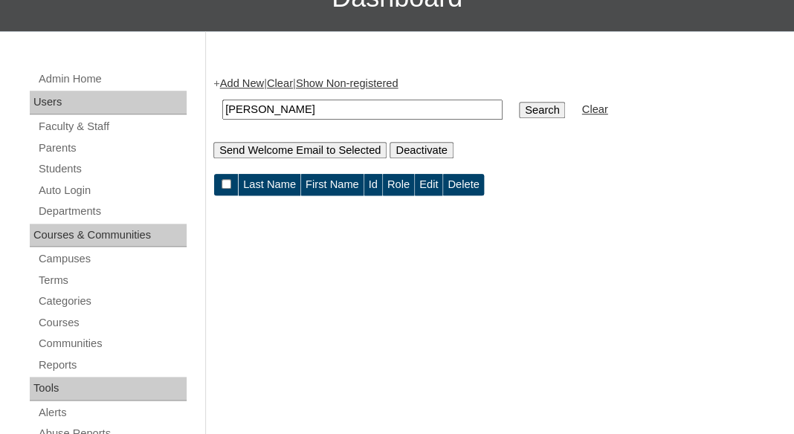
click at [305, 104] on input "Cadena" at bounding box center [362, 110] width 280 height 20
paste input "[EMAIL_ADDRESS][DOMAIN_NAME]"
type input "[EMAIL_ADDRESS][DOMAIN_NAME]"
click at [519, 102] on input "Search" at bounding box center [542, 110] width 46 height 16
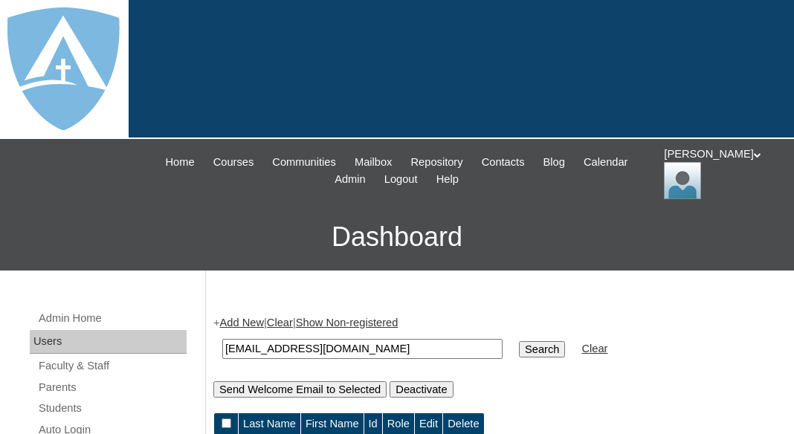
scroll to position [223, 0]
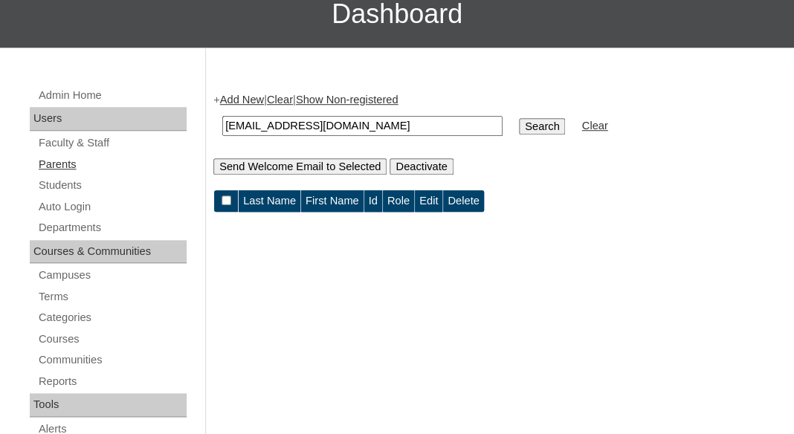
click at [59, 161] on link "Parents" at bounding box center [111, 164] width 149 height 19
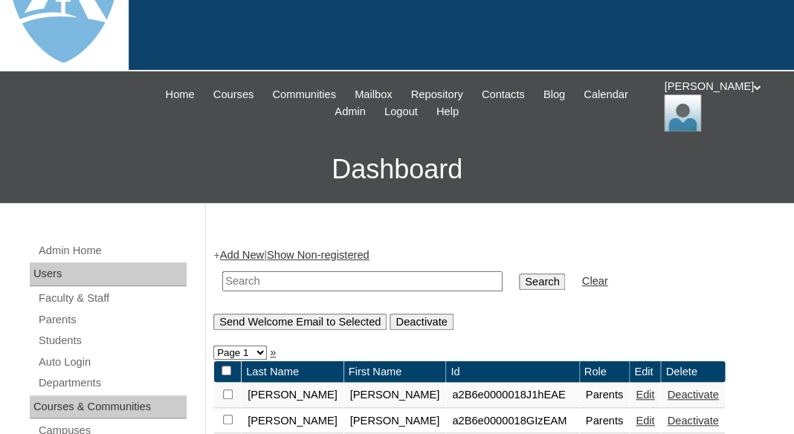
scroll to position [140, 0]
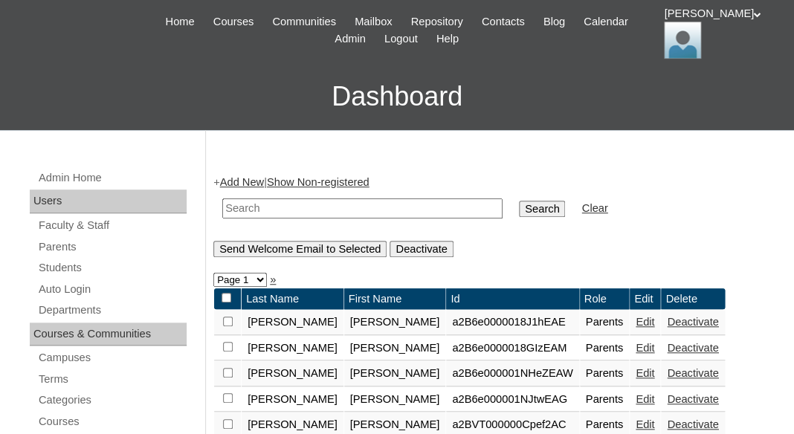
click at [268, 206] on input "text" at bounding box center [362, 208] width 280 height 20
paste input "[EMAIL_ADDRESS][DOMAIN_NAME]"
type input "[EMAIL_ADDRESS][DOMAIN_NAME]"
click at [519, 201] on input "Search" at bounding box center [542, 209] width 46 height 16
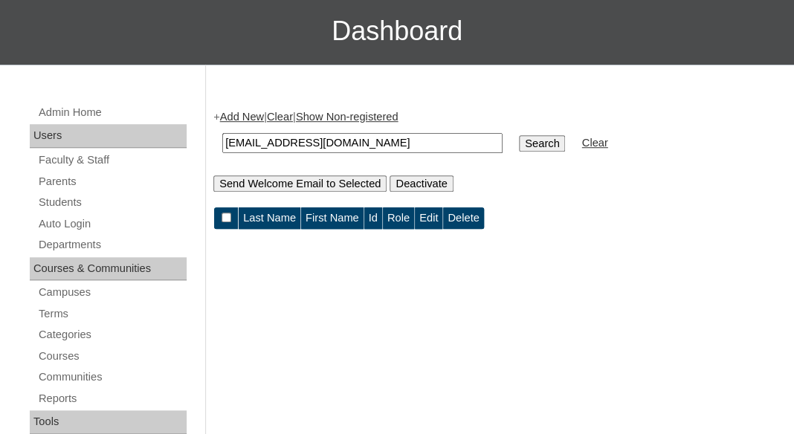
scroll to position [260, 0]
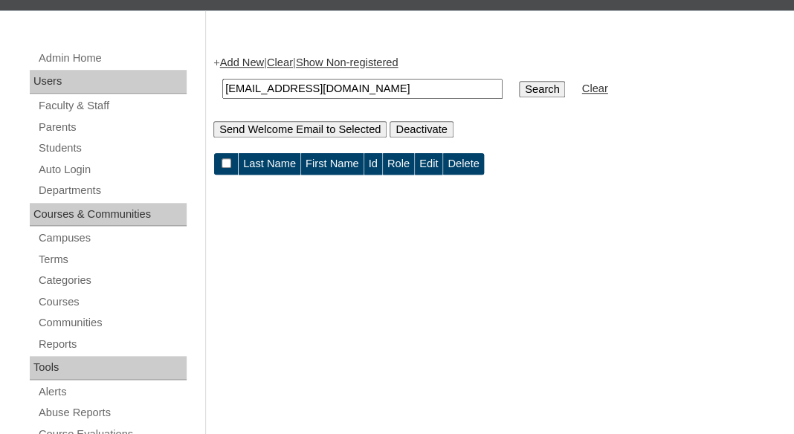
click at [236, 60] on link "Add New" at bounding box center [242, 62] width 44 height 12
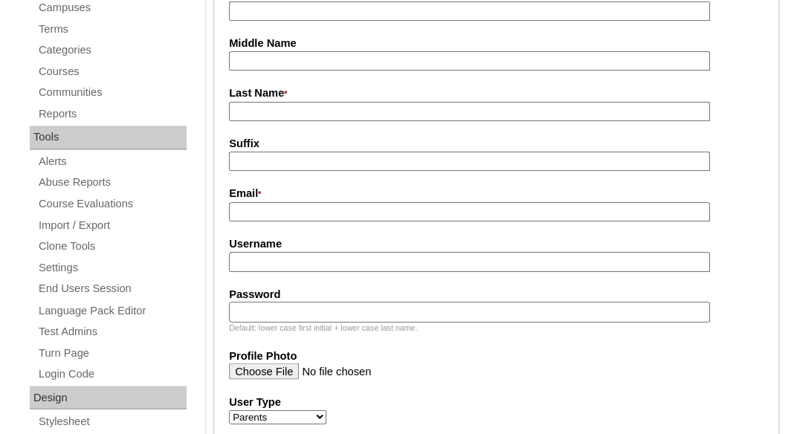
click at [279, 214] on input "Email *" at bounding box center [469, 212] width 481 height 20
paste input "[EMAIL_ADDRESS][DOMAIN_NAME]"
paste input "hltnaynay@gmail.com"
click at [273, 254] on input "Username" at bounding box center [469, 262] width 481 height 20
click at [289, 206] on input "hltnaynay@gmail.comhltnaynay@gmail.com" at bounding box center [469, 212] width 481 height 20
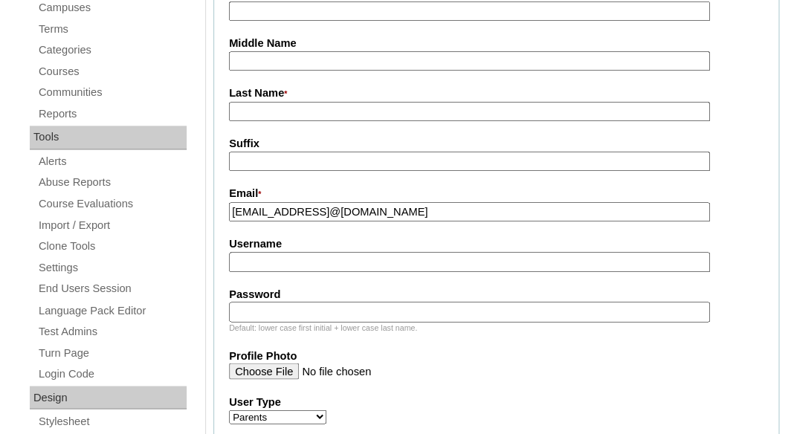
click at [289, 206] on input "hltnaynay@gmail.comhltnaynay@gmail.com" at bounding box center [469, 212] width 481 height 20
paste input "text"
type input "hltnaynay@gmail.com"
click at [282, 256] on input "Username" at bounding box center [469, 262] width 481 height 20
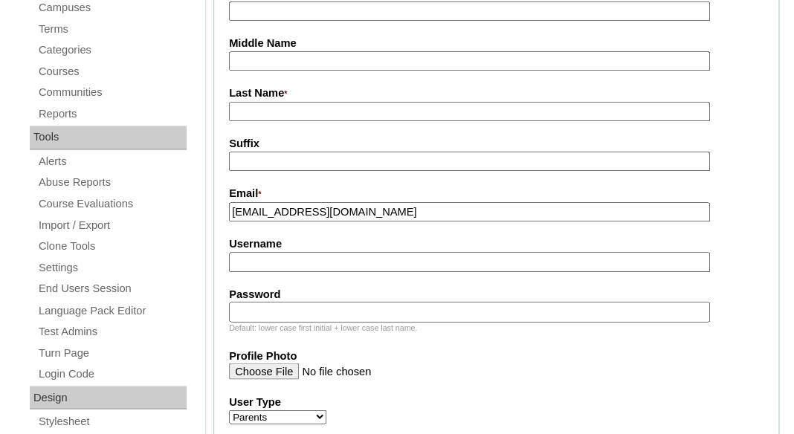
paste input "hltnaynay@gmail.com"
type input "hltnaynay@gmail.com"
click at [270, 310] on input "Password" at bounding box center [469, 312] width 481 height 20
paste input "hltnaynay@gmail.com"
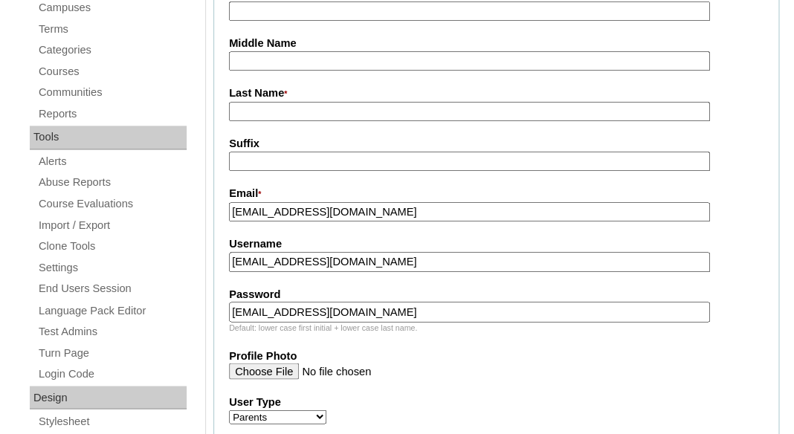
type input "hltnaynay@gmail.com"
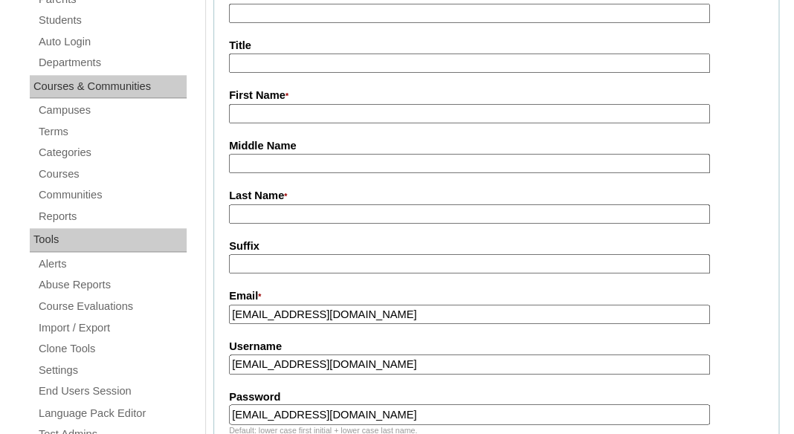
scroll to position [383, 0]
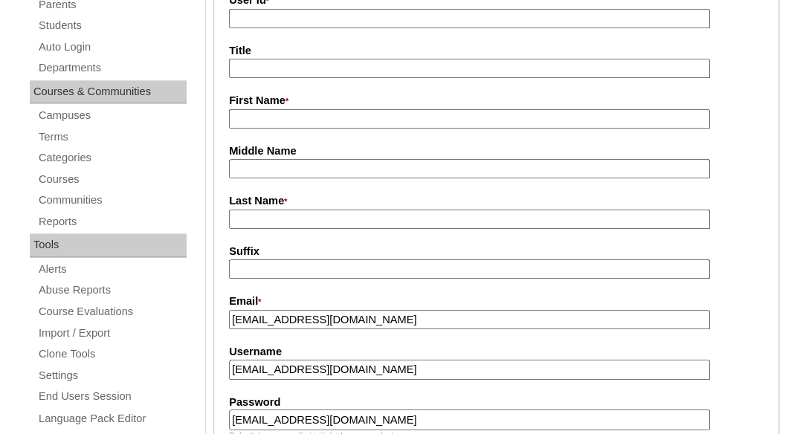
click at [288, 111] on input "First Name *" at bounding box center [469, 119] width 481 height 20
paste input "Heather Cadena"
drag, startPoint x: 279, startPoint y: 114, endPoint x: 354, endPoint y: 109, distance: 75.2
click at [354, 115] on input "Heather Cadena" at bounding box center [469, 119] width 481 height 20
type input "Heather"
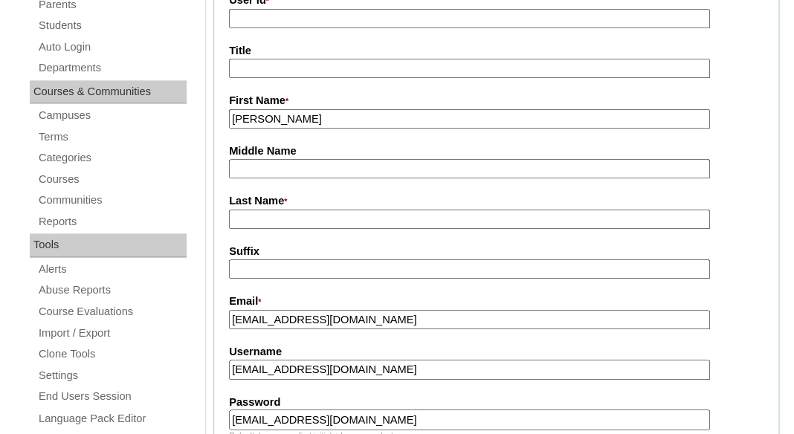
click at [291, 215] on input "Last Name *" at bounding box center [469, 220] width 481 height 20
paste input "Cadena"
type input "Cadena"
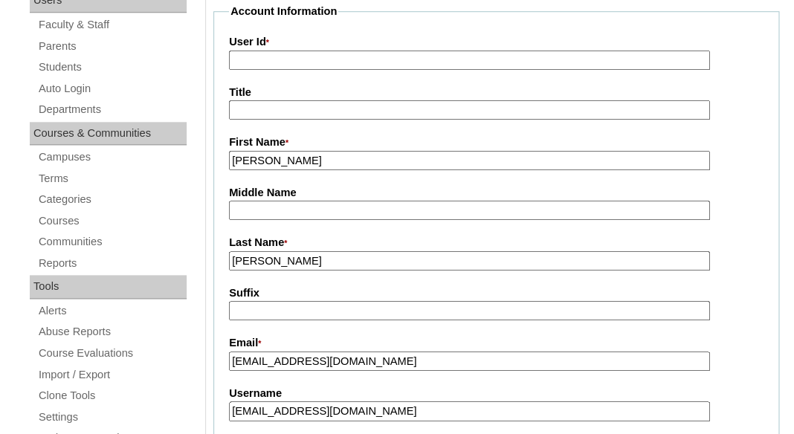
scroll to position [211, 0]
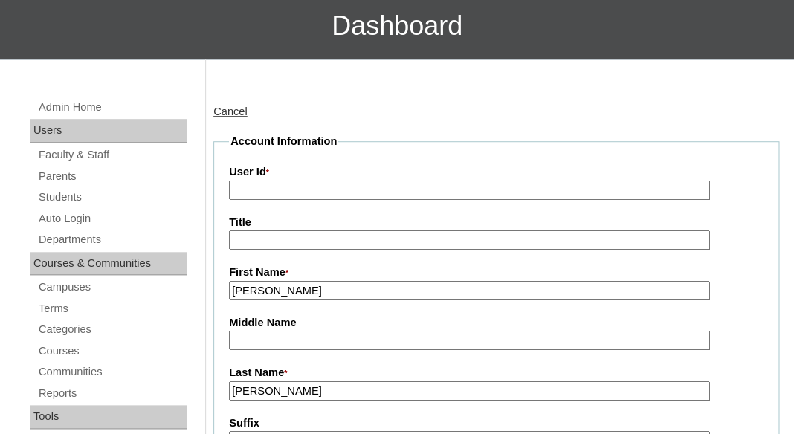
click at [291, 182] on input "User Id *" at bounding box center [469, 191] width 481 height 20
paste input "a7cVT0000000XdVYAU"
type input "a7cVT0000000XdVYAU"
click at [304, 215] on label "Title" at bounding box center [496, 223] width 534 height 16
click at [304, 230] on input "Title" at bounding box center [469, 240] width 481 height 20
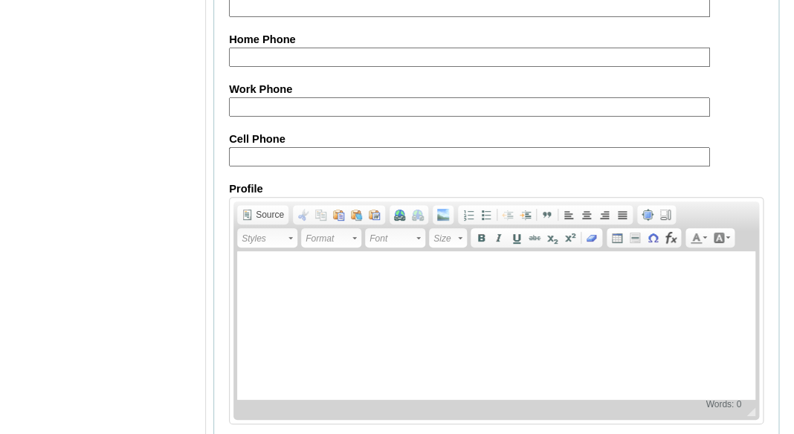
scroll to position [1679, 0]
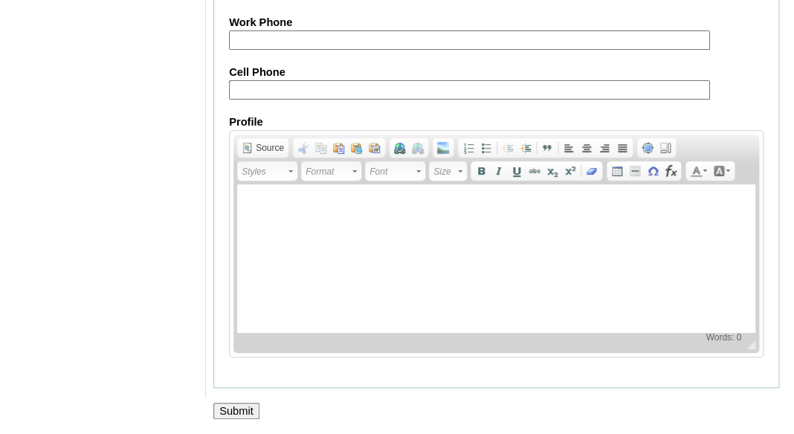
click at [236, 409] on input "Submit" at bounding box center [236, 411] width 46 height 16
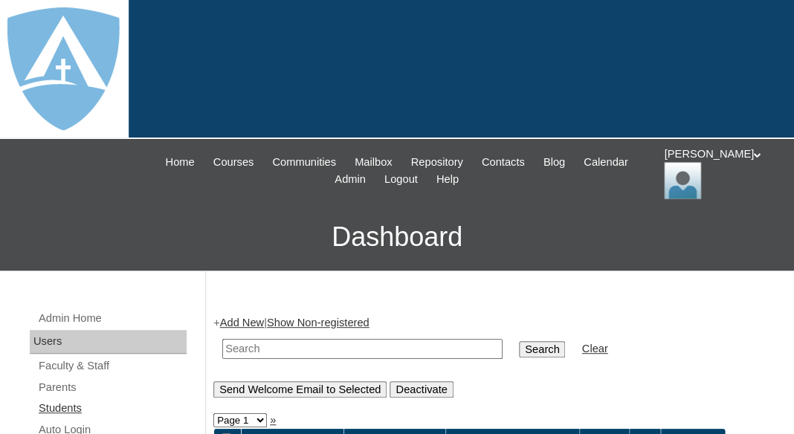
click at [53, 407] on link "Students" at bounding box center [111, 408] width 149 height 19
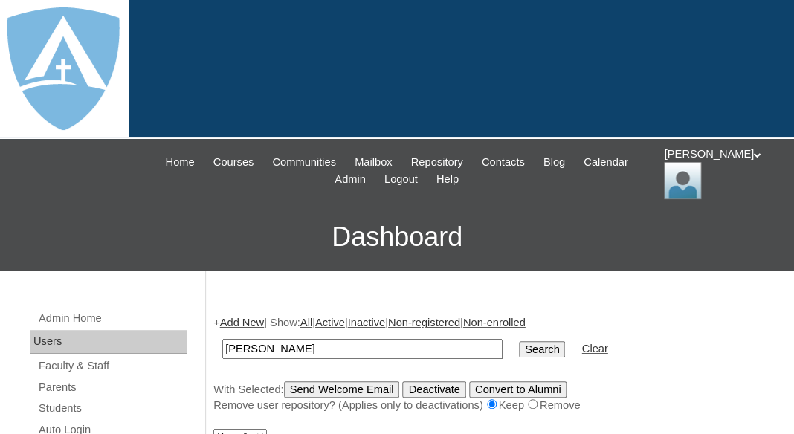
drag, startPoint x: 256, startPoint y: 349, endPoint x: 173, endPoint y: 336, distance: 84.2
click at [222, 339] on input "Evan Cadena" at bounding box center [362, 349] width 280 height 20
type input "[PERSON_NAME]"
click at [519, 341] on input "Search" at bounding box center [542, 349] width 46 height 16
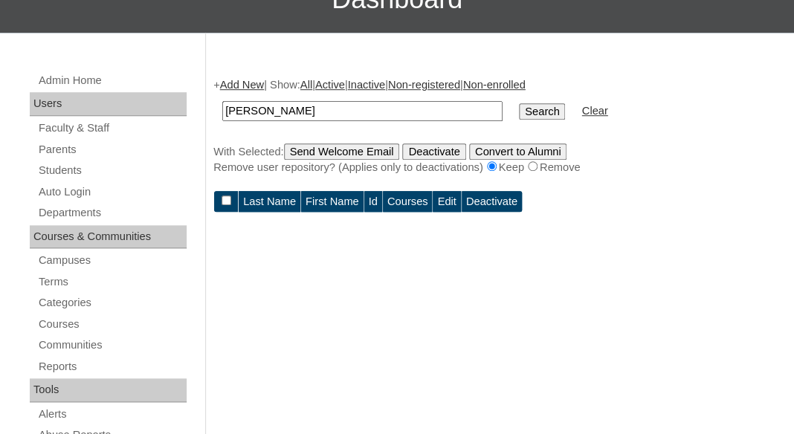
scroll to position [270, 0]
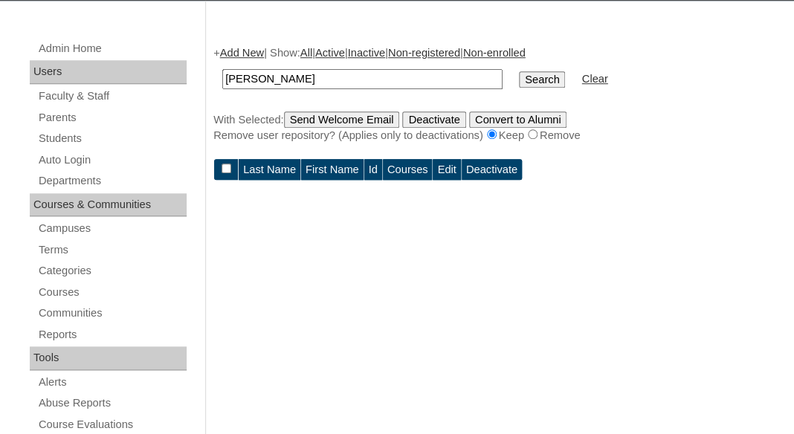
click at [245, 54] on link "Add New" at bounding box center [242, 53] width 44 height 12
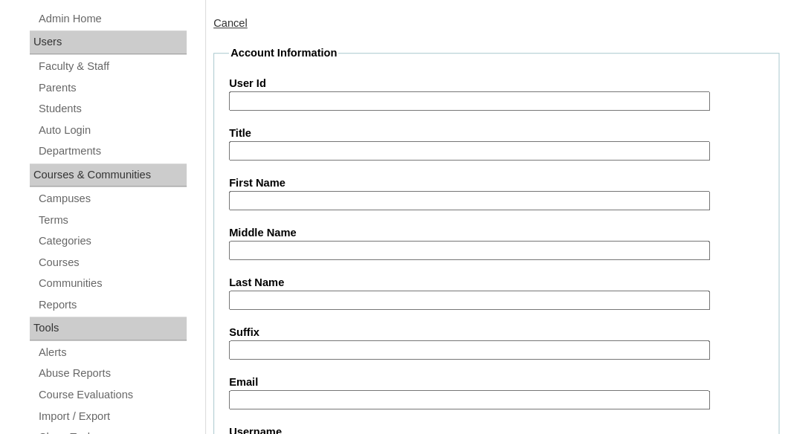
scroll to position [349, 0]
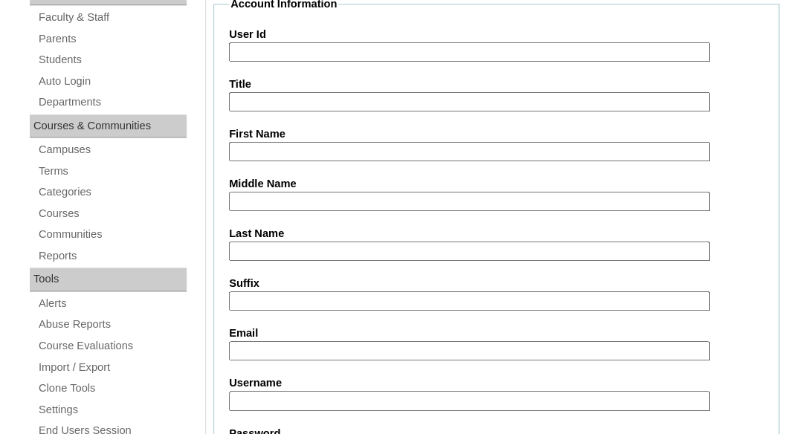
click at [280, 148] on input "First Name" at bounding box center [469, 152] width 481 height 20
paste input "[PERSON_NAME]"
click at [273, 149] on input "[PERSON_NAME]" at bounding box center [469, 152] width 481 height 20
drag, startPoint x: 352, startPoint y: 157, endPoint x: 351, endPoint y: 148, distance: 8.9
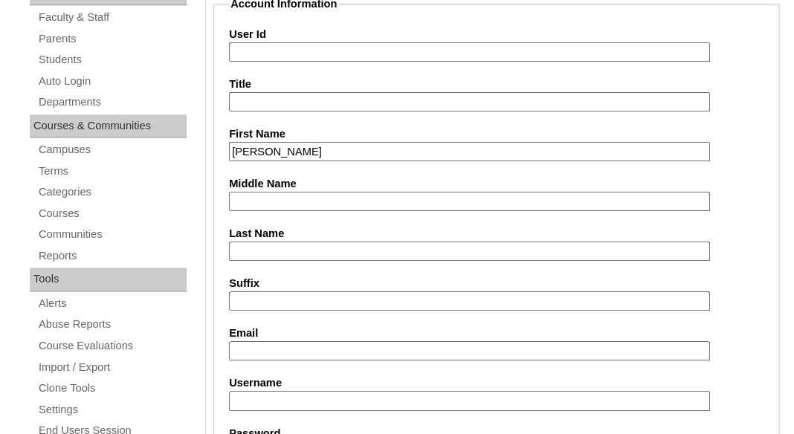
click at [352, 152] on input "[PERSON_NAME]" at bounding box center [469, 152] width 481 height 20
type input "[PERSON_NAME]"
click at [302, 244] on input "Last Name" at bounding box center [469, 252] width 481 height 20
paste input "[PERSON_NAME]"
type input "[PERSON_NAME]"
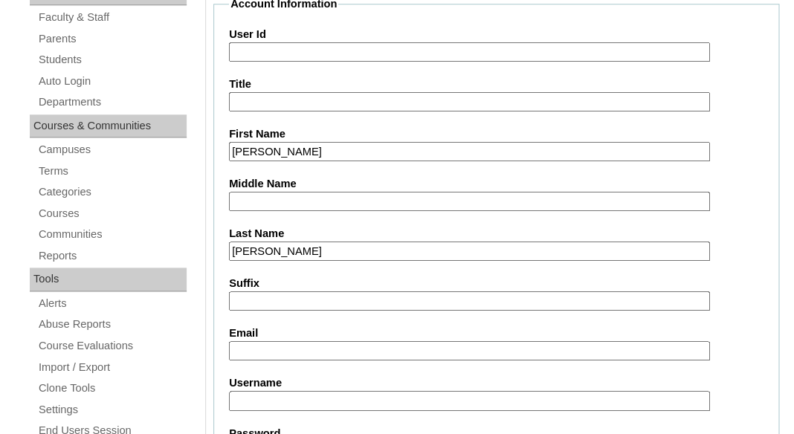
click at [296, 304] on input "Suffix" at bounding box center [469, 301] width 481 height 20
click at [273, 346] on input "Email" at bounding box center [469, 351] width 481 height 20
paste input "hltnaynay@gmail.com"
type input "hltnaynay@gmail.com"
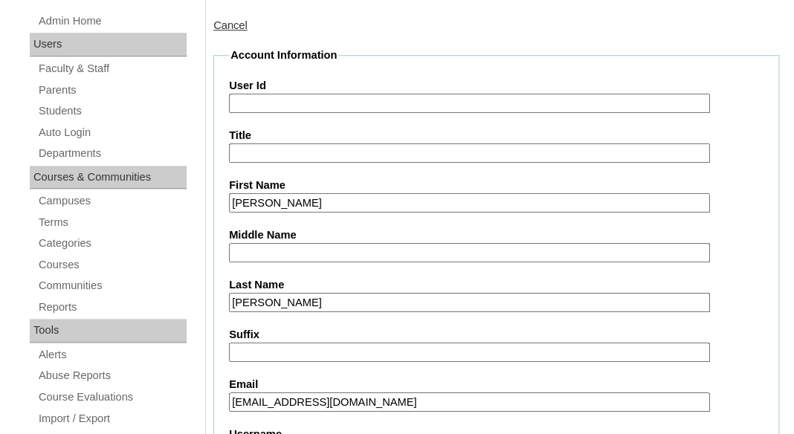
scroll to position [297, 0]
click at [293, 108] on input "User Id" at bounding box center [469, 104] width 481 height 20
paste input "evan.cadena@enlightiumstudent.com"
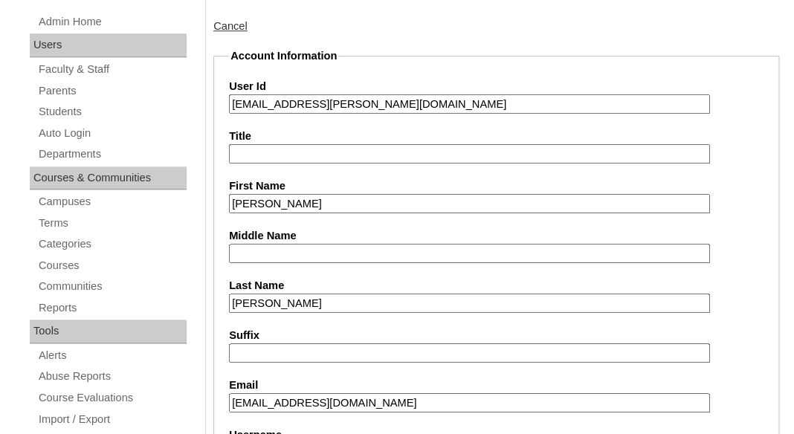
type input "26evan.cadena@enlightiumstudent.com"
click at [295, 149] on input "Title" at bounding box center [469, 154] width 481 height 20
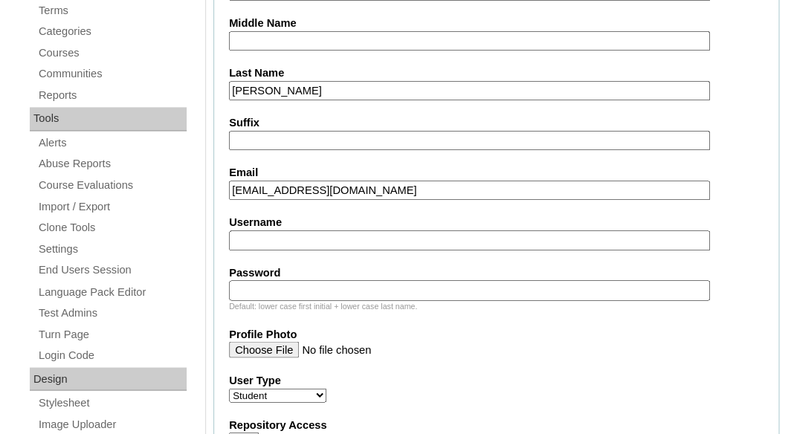
scroll to position [513, 0]
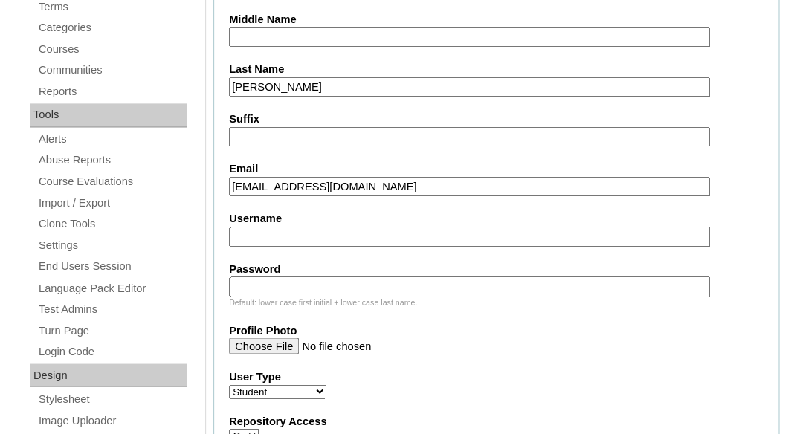
click at [279, 227] on input "Username" at bounding box center [469, 237] width 481 height 20
paste input "evan.cadena@enlightiumstudent.com"
type input "evan.cadena@enlightiumstudent.com"
click at [273, 285] on input "Password" at bounding box center [469, 286] width 481 height 20
paste input "evan.cadena@enlightiumstudent.com"
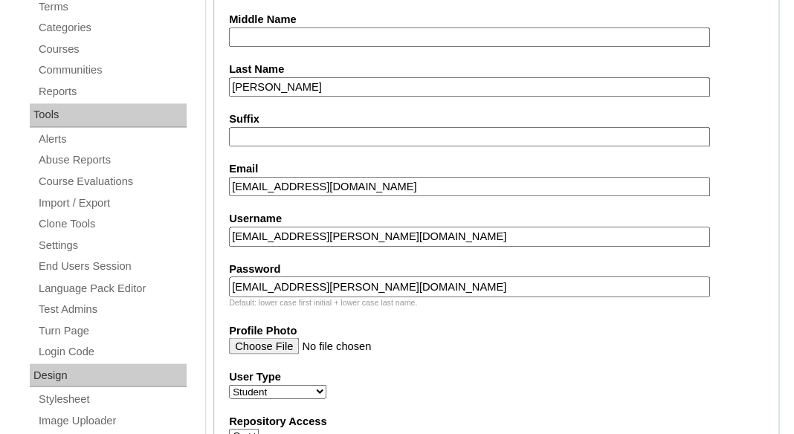
type input "evan.cadena@enlightiumstudent.com"
click at [325, 317] on fieldset "Account Information User Id 26evan.cadena@enlightiumstudent.com Title First Nam…" at bounding box center [496, 433] width 566 height 1202
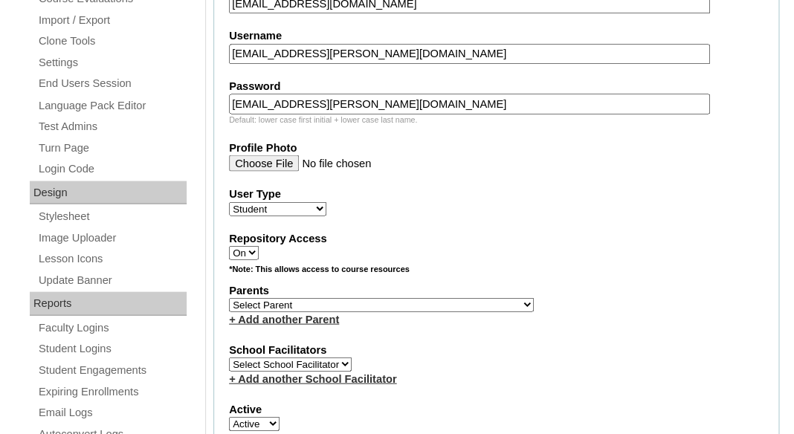
scroll to position [702, 0]
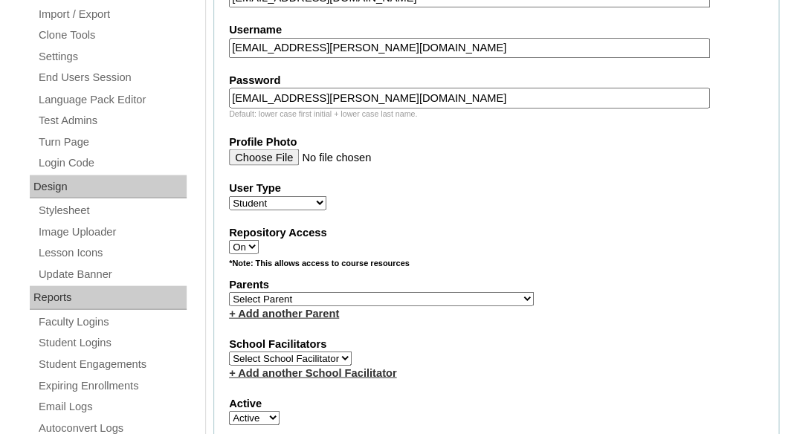
click at [229, 291] on select "Select Parent Garcia, Rosa Labourdette, Jessica Nicholson, Nicky Valentin , Nat…" at bounding box center [381, 298] width 305 height 14
select select "101309"
click option "Cadena, Heather" at bounding box center [0, 0] width 0 height 0
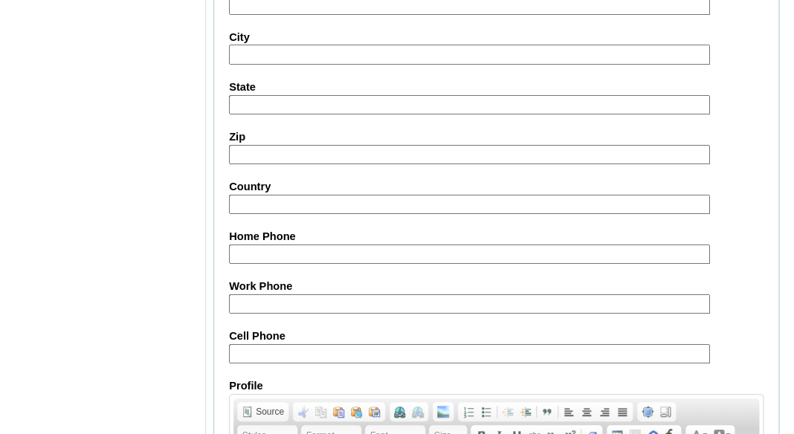
scroll to position [1945, 0]
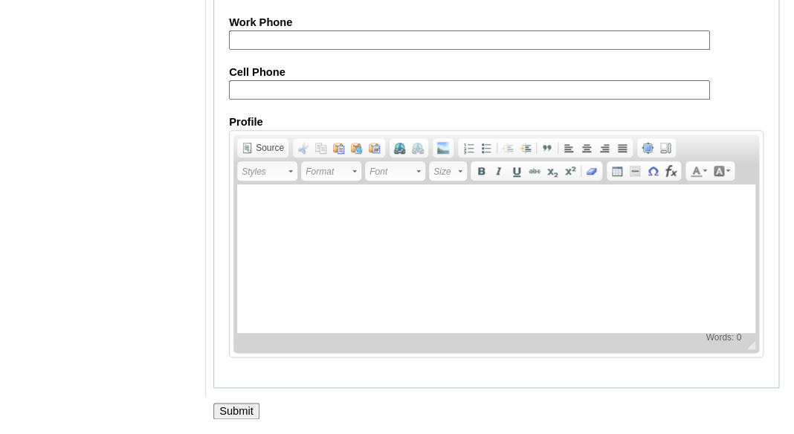
click at [232, 408] on input "Submit" at bounding box center [236, 411] width 46 height 16
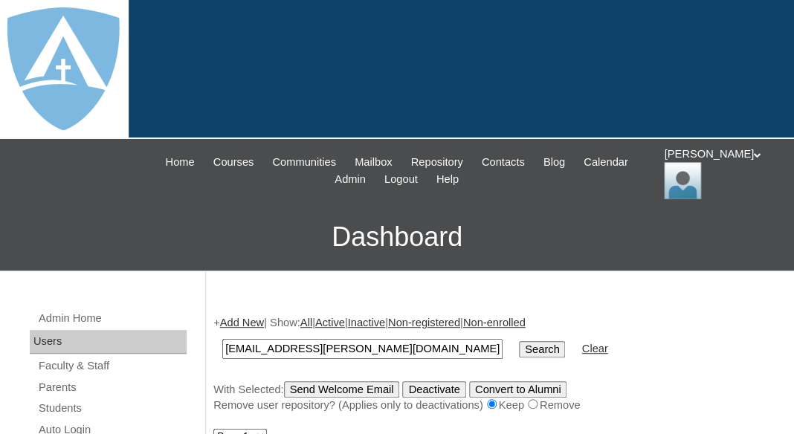
type input "[EMAIL_ADDRESS][PERSON_NAME][DOMAIN_NAME]"
click at [519, 341] on input "Search" at bounding box center [542, 349] width 46 height 16
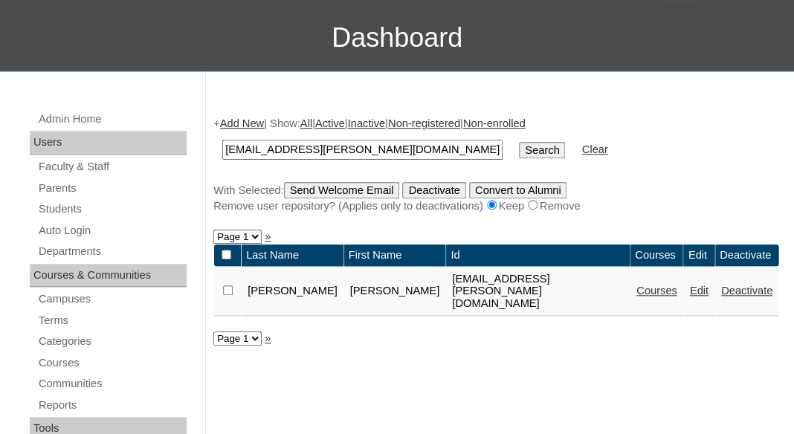
click at [636, 285] on link "Courses" at bounding box center [656, 291] width 41 height 12
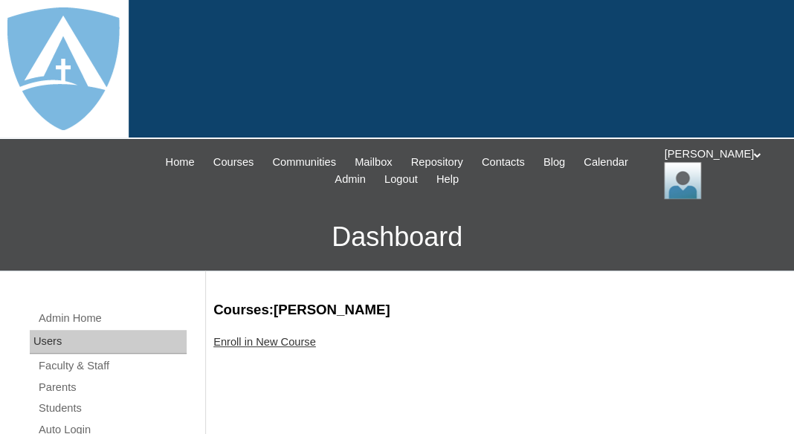
click at [297, 336] on link "Enroll in New Course" at bounding box center [264, 342] width 103 height 12
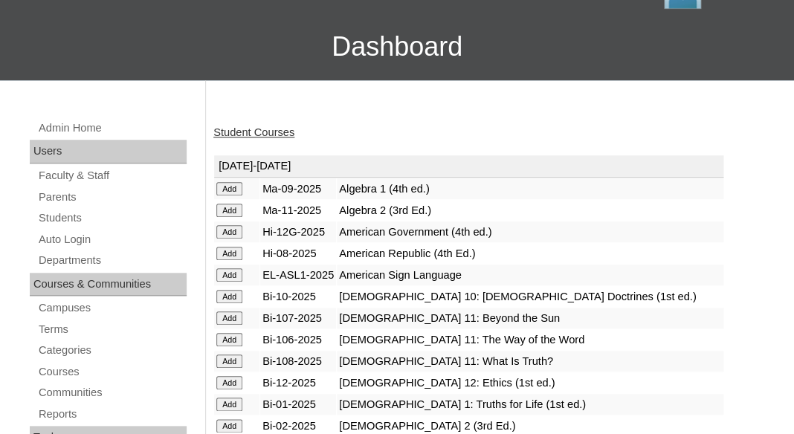
scroll to position [233, 0]
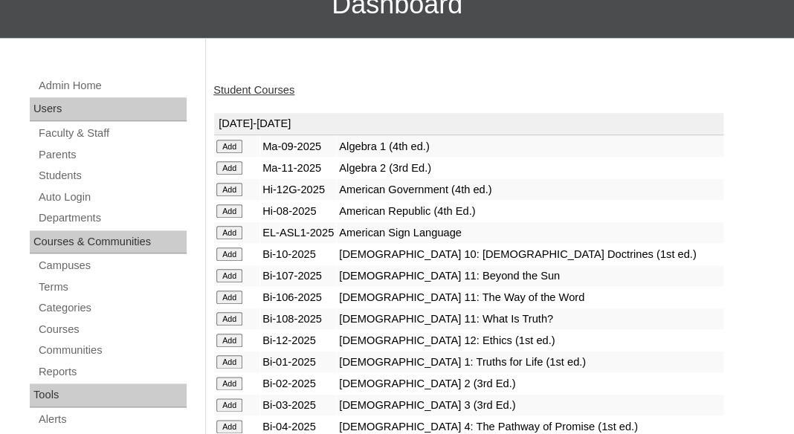
click at [233, 140] on input "Add" at bounding box center [229, 146] width 26 height 13
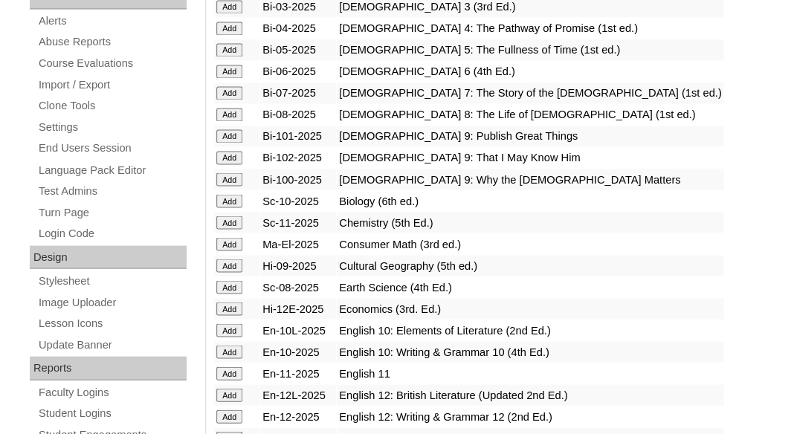
scroll to position [705, 0]
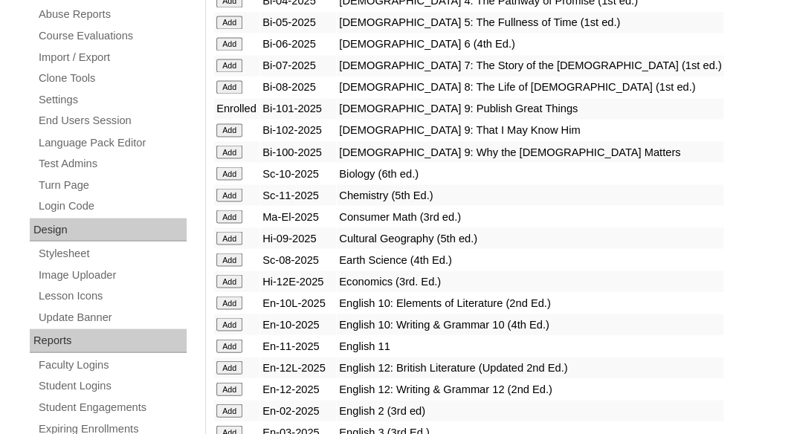
scroll to position [673, 0]
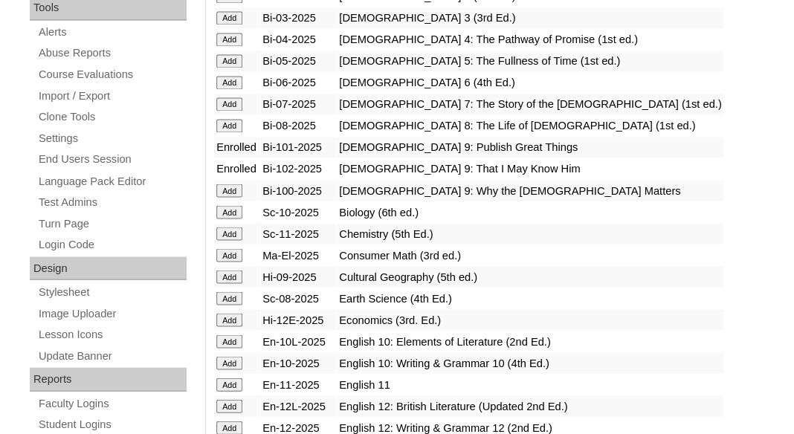
scroll to position [627, 0]
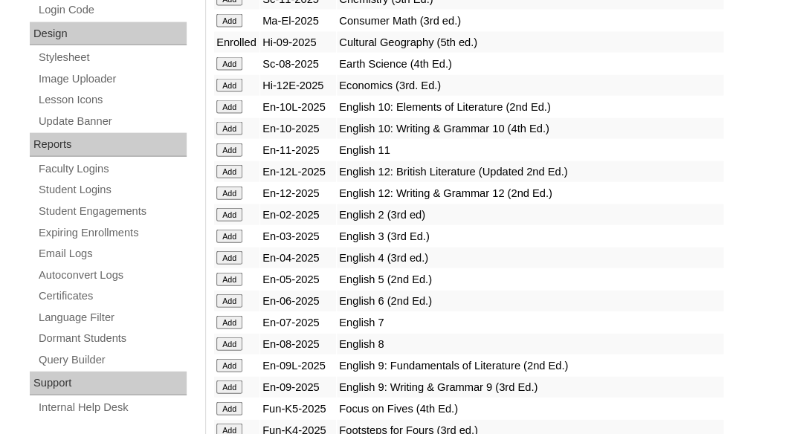
scroll to position [1020, 0]
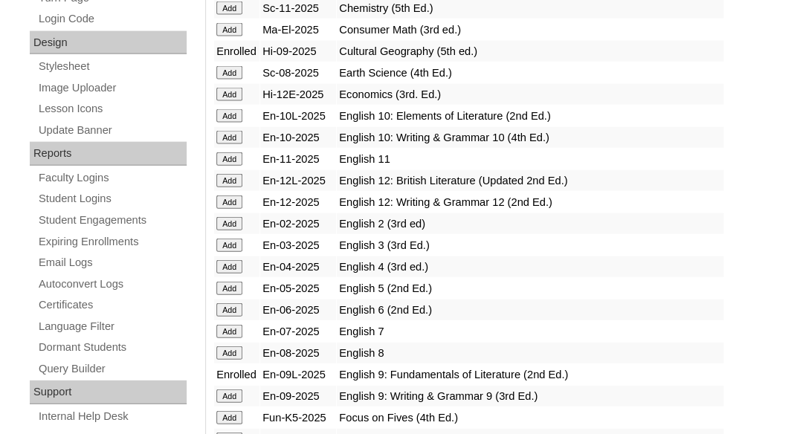
scroll to position [1011, 0]
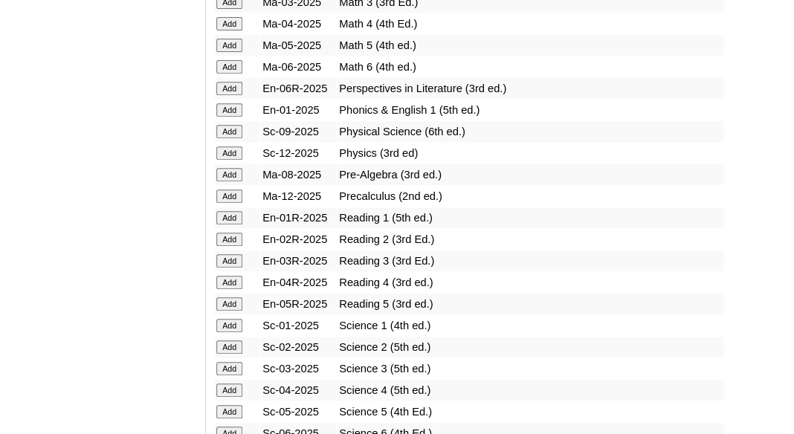
scroll to position [1723, 0]
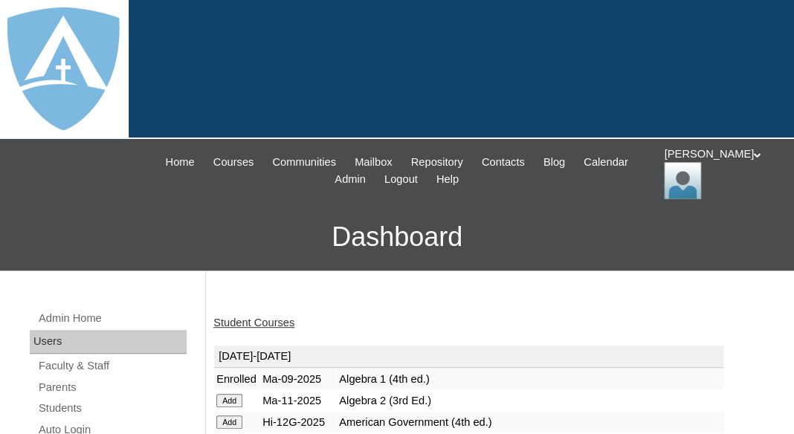
click at [250, 324] on link "Student Courses" at bounding box center [253, 323] width 81 height 12
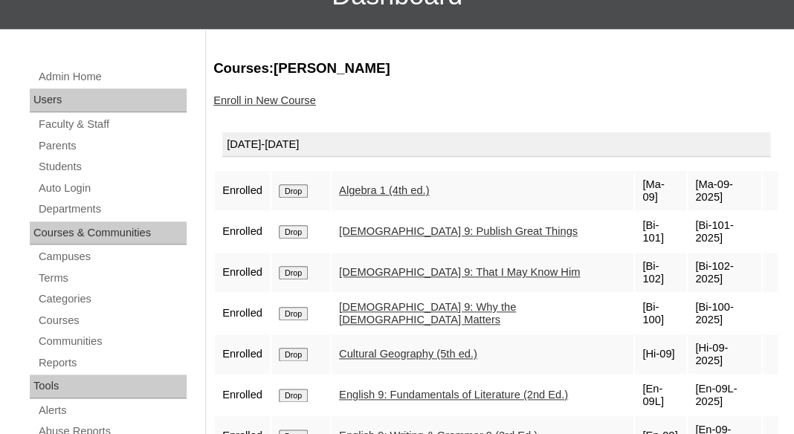
scroll to position [297, 0]
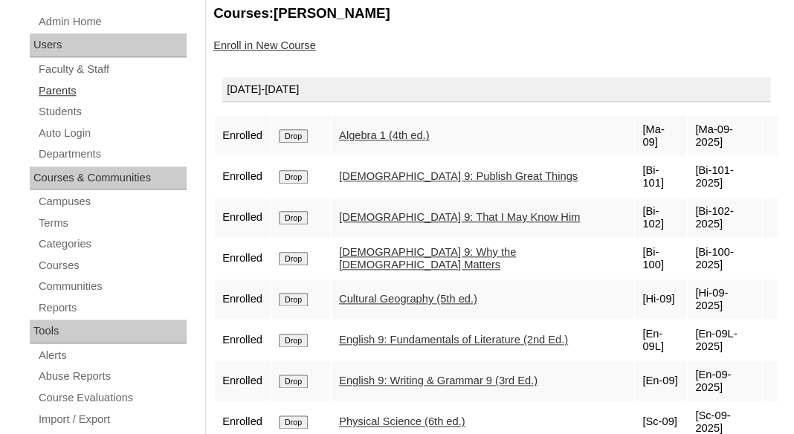
click at [64, 85] on link "Parents" at bounding box center [111, 91] width 149 height 19
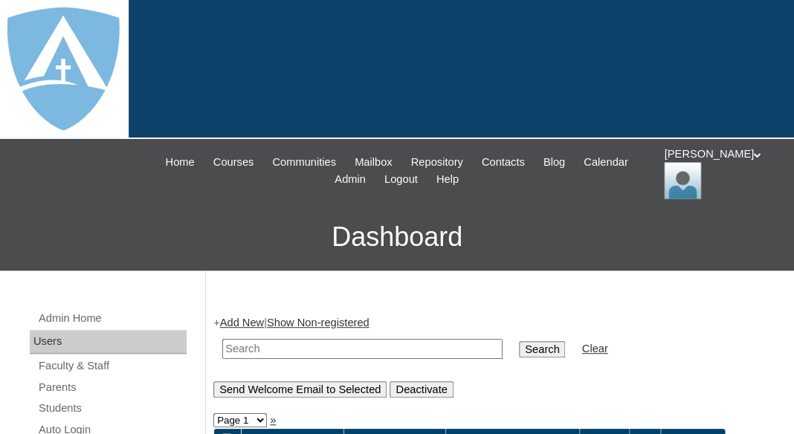
click at [276, 341] on input "text" at bounding box center [362, 349] width 280 height 20
paste input "Rebecca Garcias"
drag, startPoint x: 275, startPoint y: 343, endPoint x: 175, endPoint y: 339, distance: 99.7
click at [222, 339] on input "Rebecca Garcias" at bounding box center [362, 349] width 280 height 20
type input "Garcias"
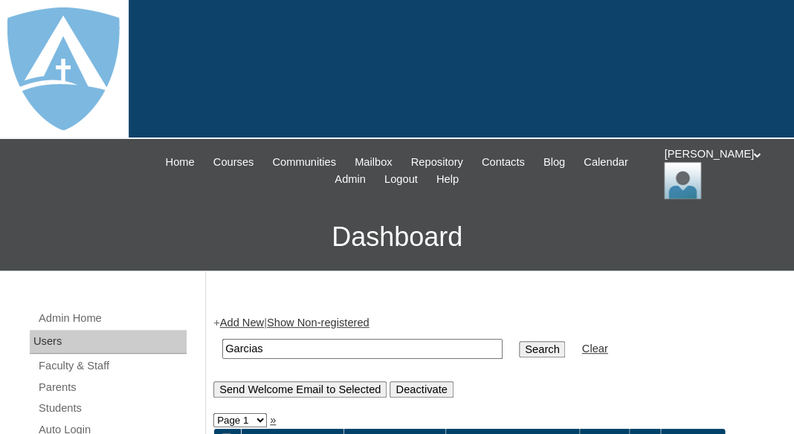
click at [519, 341] on input "Search" at bounding box center [542, 349] width 46 height 16
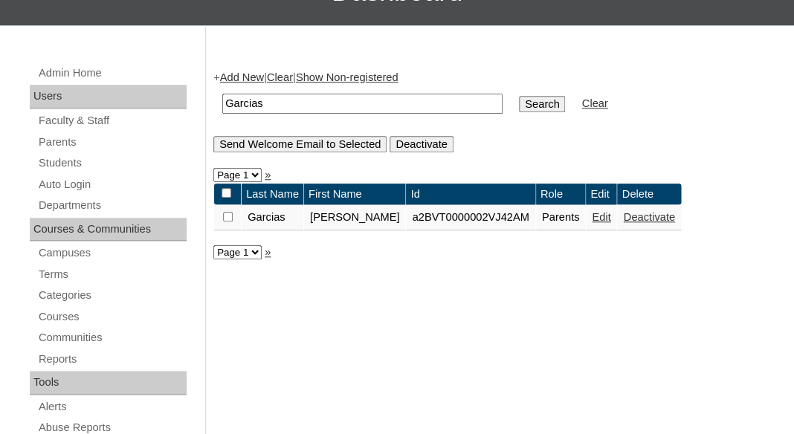
click at [592, 216] on link "Edit" at bounding box center [601, 217] width 19 height 12
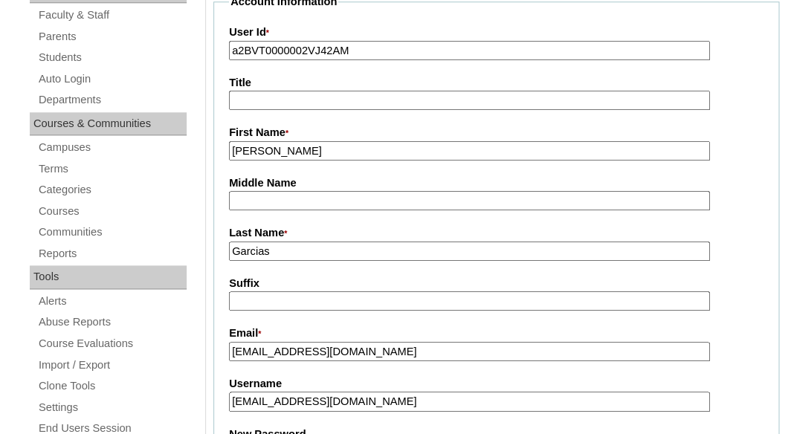
scroll to position [350, 0]
click at [297, 45] on input "a2BVT0000002VJ42AM" at bounding box center [469, 52] width 481 height 20
paste input "7cVT0000000YPtY"
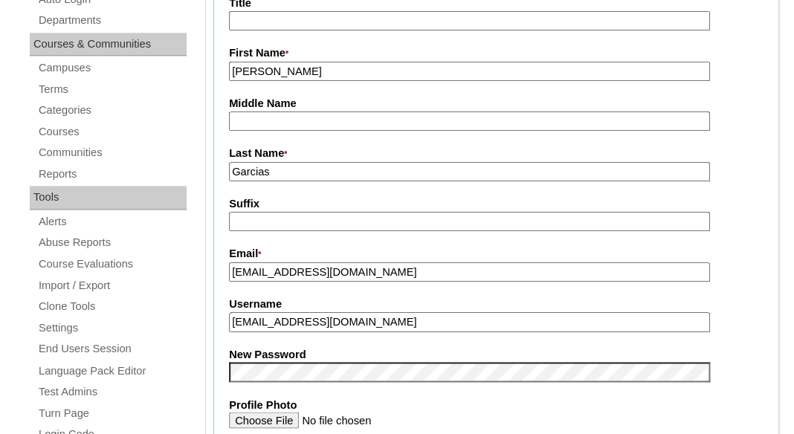
scroll to position [515, 0]
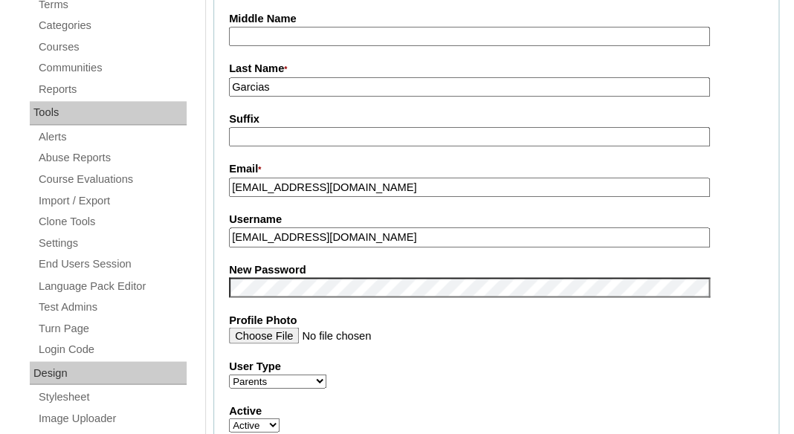
type input "a7cVT0000000YPtYAM"
click at [338, 236] on input "rebeccagarcias1082@gmail.com" at bounding box center [469, 237] width 481 height 20
click at [346, 295] on fieldset "Account Information User Id * a7cVT0000000YPtYAM Title First Name * Rebecca Mid…" at bounding box center [496, 275] width 566 height 890
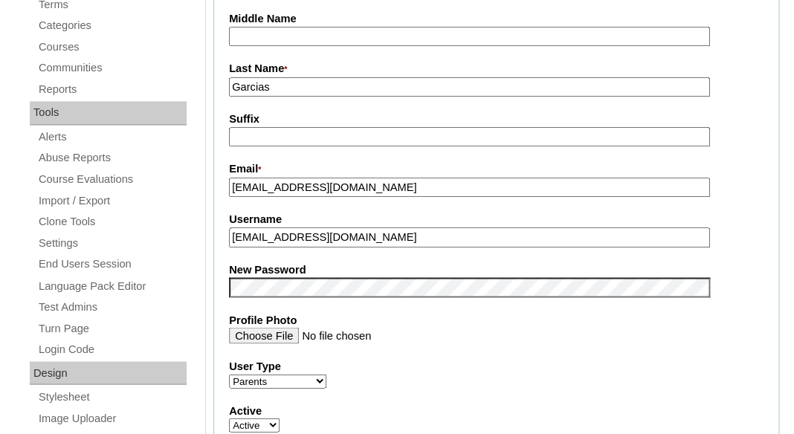
click at [342, 257] on fieldset "Account Information User Id * a7cVT0000000YPtYAM Title First Name * Rebecca Mid…" at bounding box center [496, 275] width 566 height 890
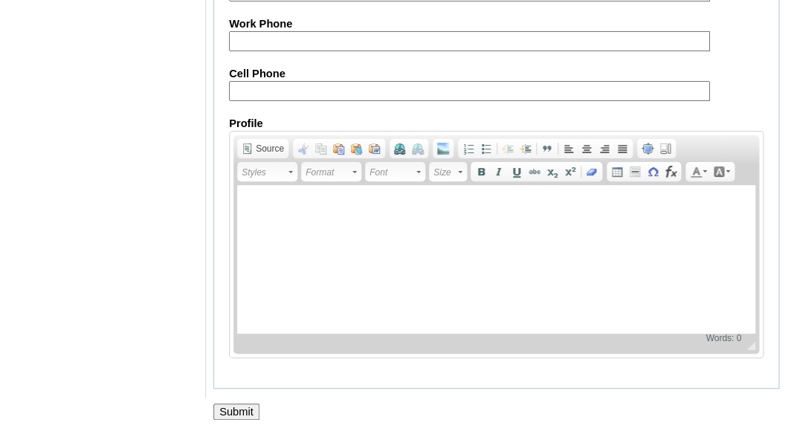
scroll to position [1621, 0]
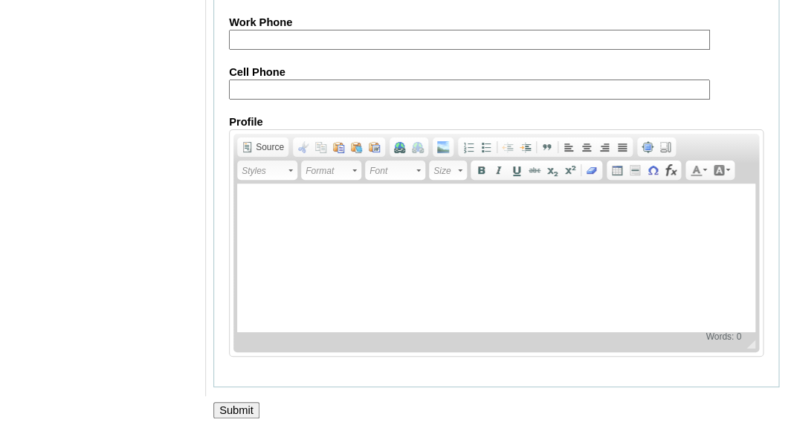
click at [230, 404] on input "Submit" at bounding box center [236, 410] width 46 height 16
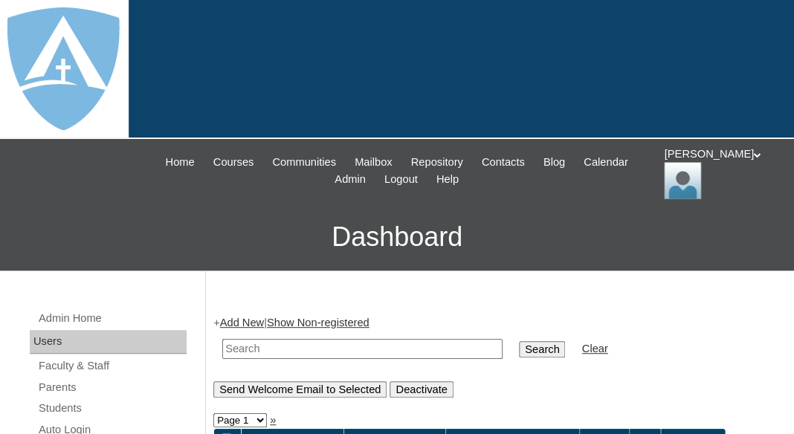
click at [240, 343] on input "text" at bounding box center [362, 349] width 280 height 20
paste input "rebeccagarcias1082@gmail.com"
type input "rebeccagarcias1082@gmail.com"
click at [519, 341] on input "Search" at bounding box center [542, 349] width 46 height 16
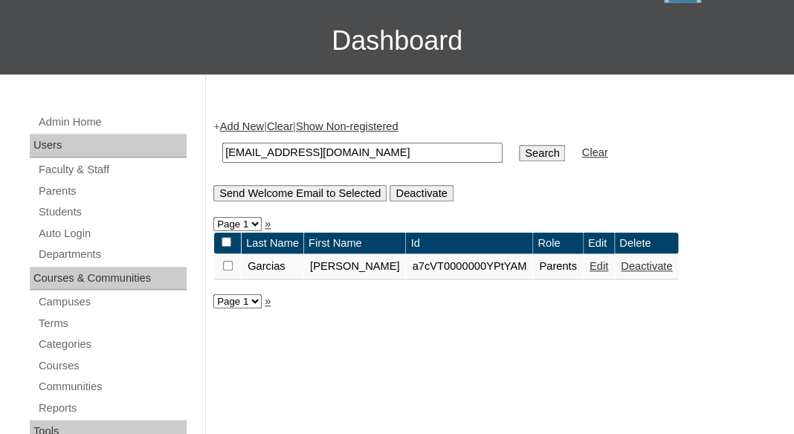
scroll to position [197, 0]
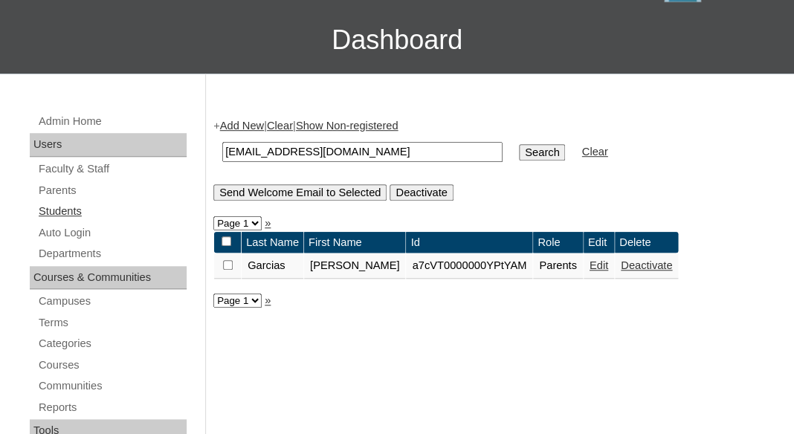
click at [54, 209] on link "Students" at bounding box center [111, 211] width 149 height 19
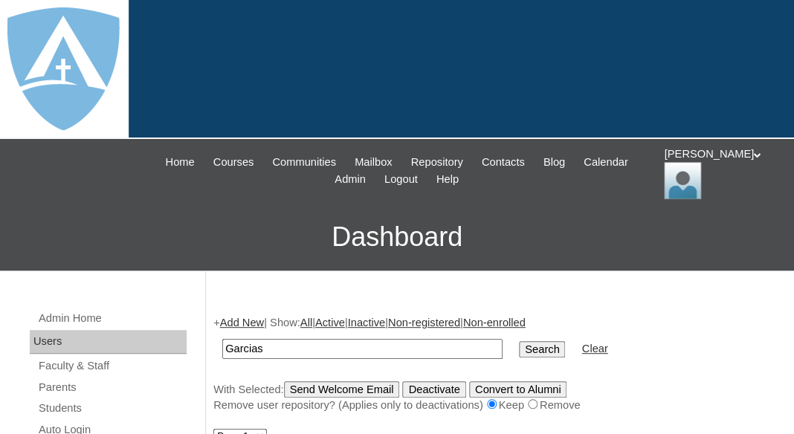
drag, startPoint x: 254, startPoint y: 345, endPoint x: 210, endPoint y: 343, distance: 44.6
click at [222, 343] on input "Garcias" at bounding box center [362, 349] width 280 height 20
type input "Garcias"
click at [519, 341] on input "Search" at bounding box center [542, 349] width 46 height 16
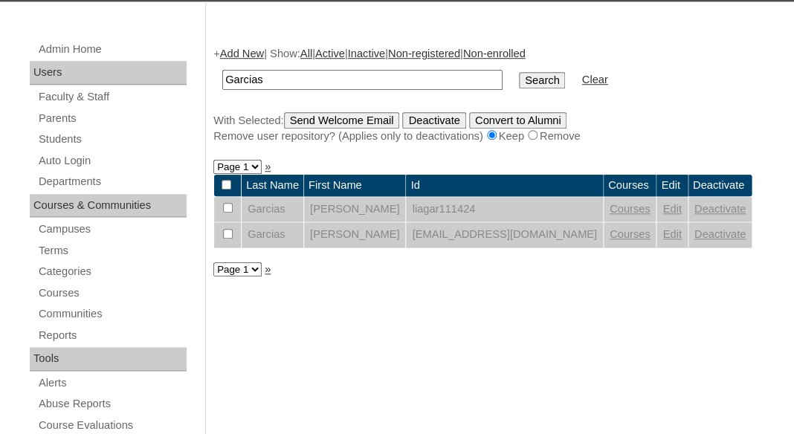
scroll to position [273, 0]
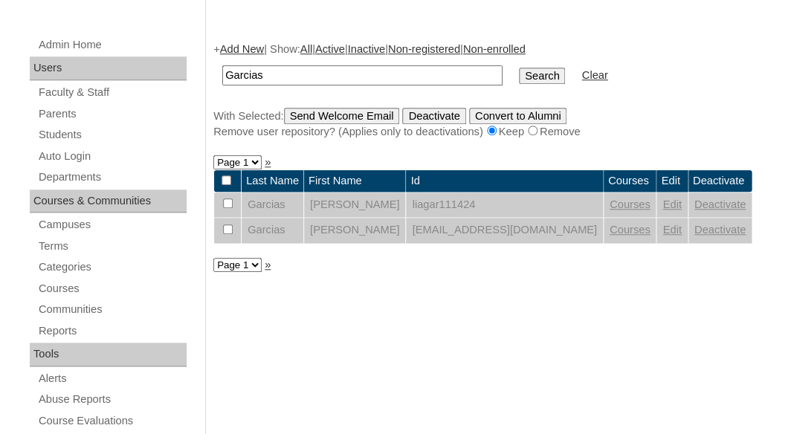
click at [670, 231] on link "Edit" at bounding box center [671, 230] width 19 height 12
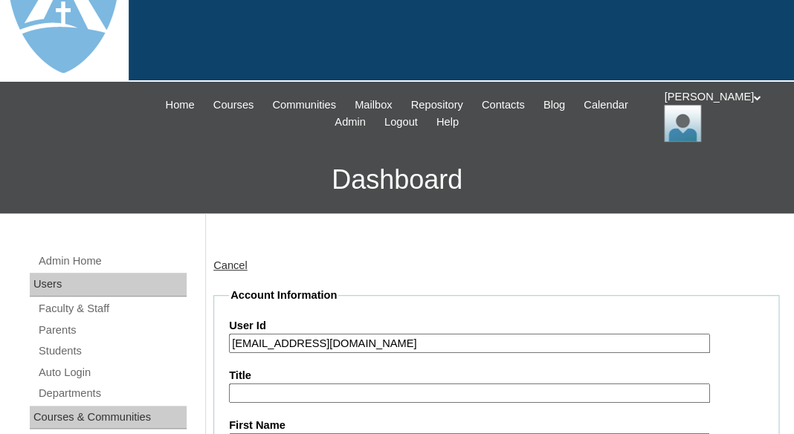
scroll to position [158, 0]
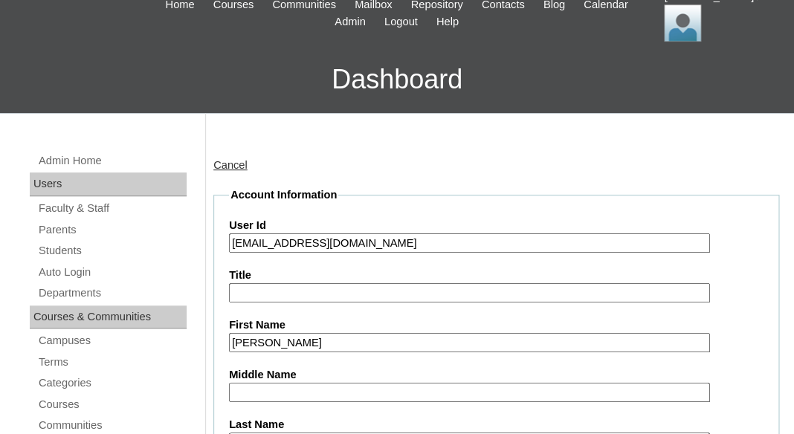
click at [379, 238] on input "[EMAIL_ADDRESS][DOMAIN_NAME]" at bounding box center [469, 243] width 481 height 20
click at [230, 242] on input "[EMAIL_ADDRESS][DOMAIN_NAME]" at bounding box center [469, 243] width 481 height 20
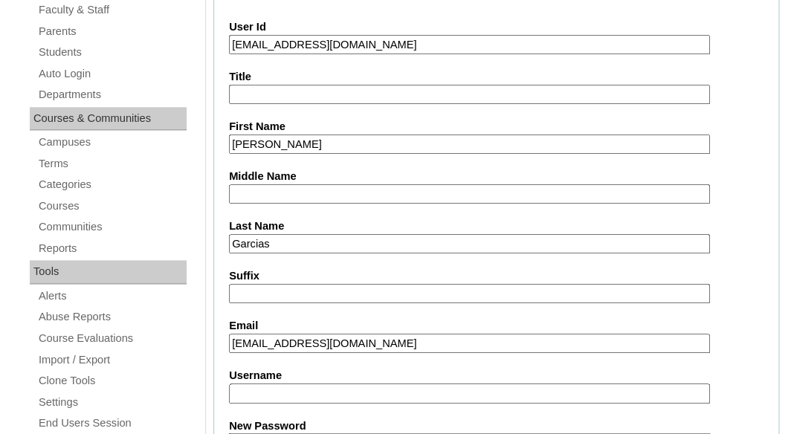
scroll to position [398, 0]
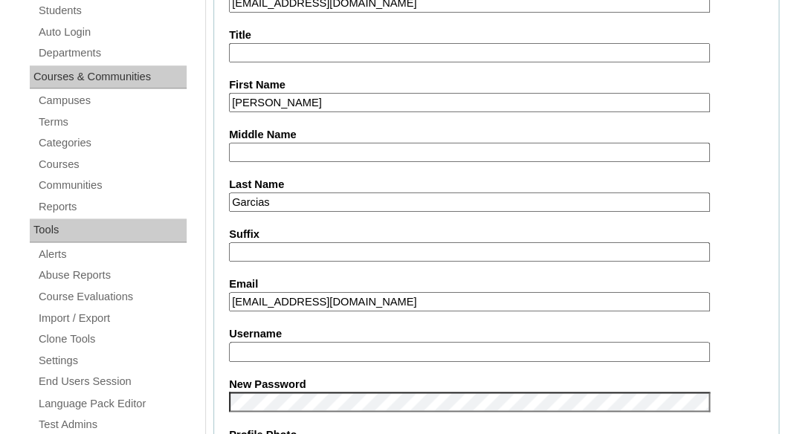
type input "[EMAIL_ADDRESS][DOMAIN_NAME]"
click at [291, 343] on input "Username" at bounding box center [469, 352] width 481 height 20
paste input "[EMAIL_ADDRESS][DOMAIN_NAME]"
type input "[EMAIL_ADDRESS][DOMAIN_NAME]"
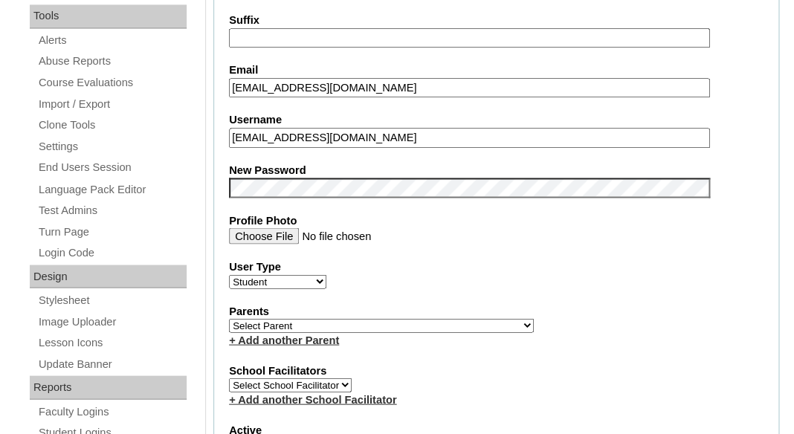
scroll to position [615, 0]
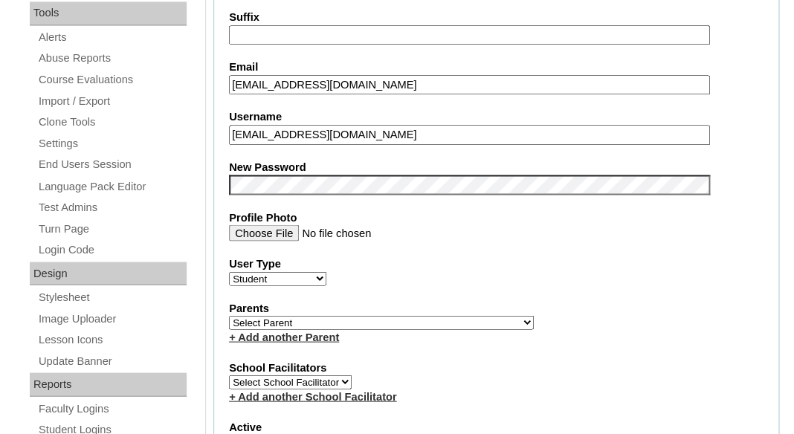
click at [280, 314] on label "Parents" at bounding box center [496, 308] width 534 height 16
click at [281, 321] on select "Select Parent Garcia, Rosa Labourdette, Jessica Nicholson, Nicky Valentin , Nat…" at bounding box center [381, 322] width 305 height 14
select select "99247"
click option "Garcias, Rebecca" at bounding box center [0, 0] width 0 height 0
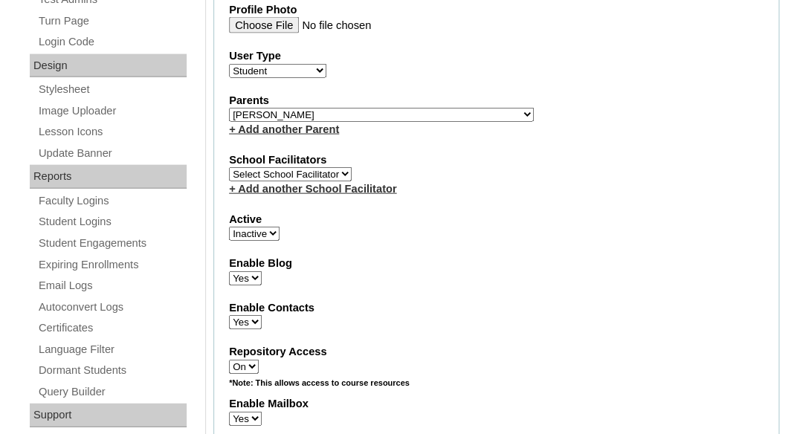
scroll to position [834, 0]
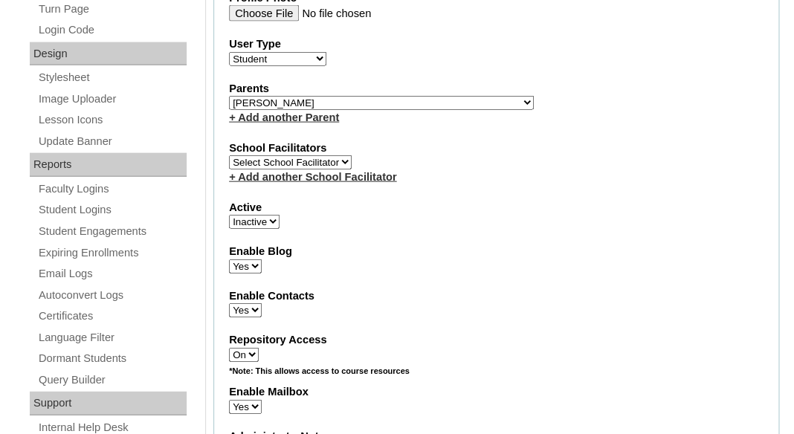
click at [248, 227] on select "Active Inactive" at bounding box center [254, 222] width 51 height 14
select select "1"
click option "Active" at bounding box center [0, 0] width 0 height 0
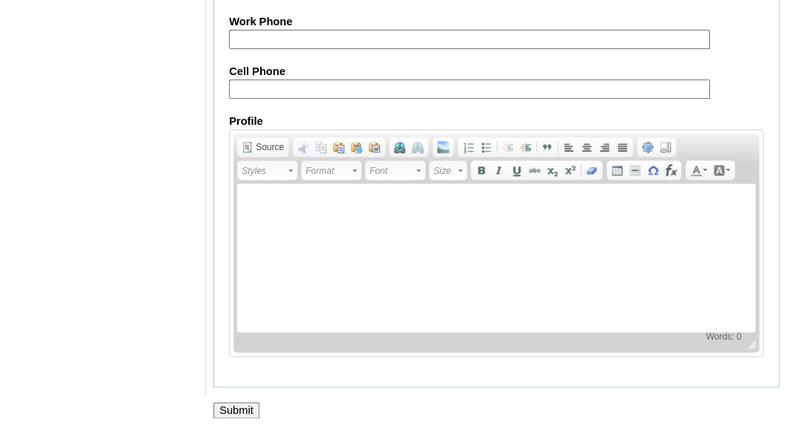
scroll to position [1934, 0]
click at [224, 404] on input "Submit" at bounding box center [236, 410] width 46 height 16
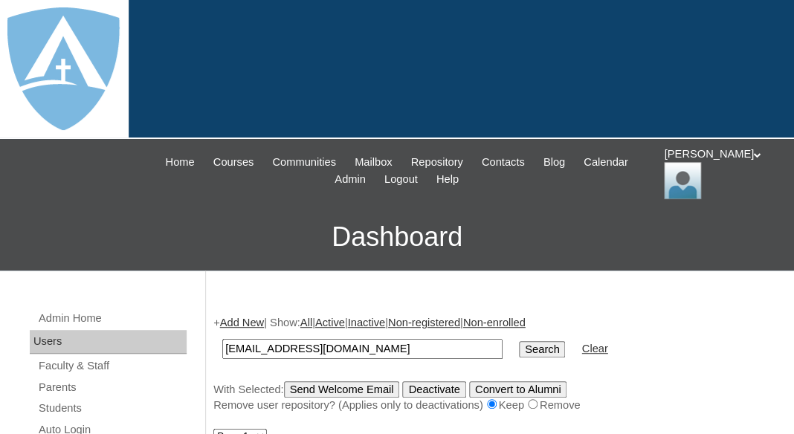
type input "[EMAIL_ADDRESS][DOMAIN_NAME]"
click at [519, 341] on input "Search" at bounding box center [542, 349] width 46 height 16
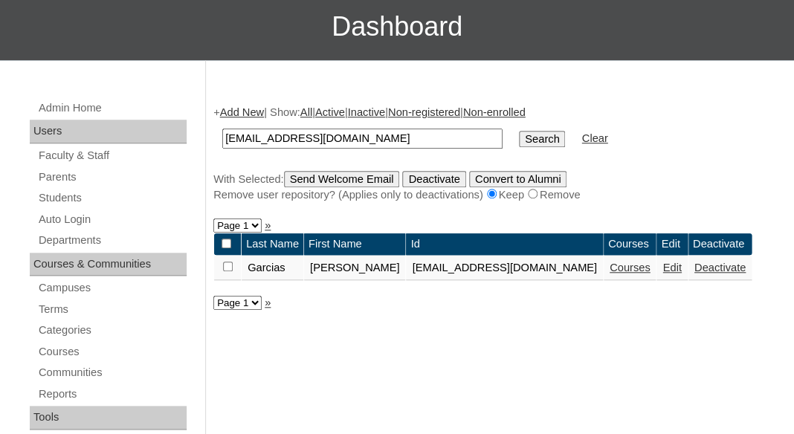
scroll to position [336, 0]
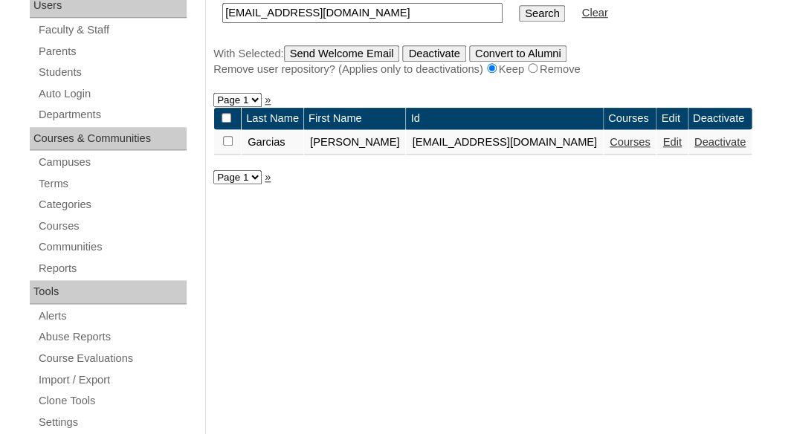
click at [635, 146] on link "Courses" at bounding box center [629, 142] width 41 height 12
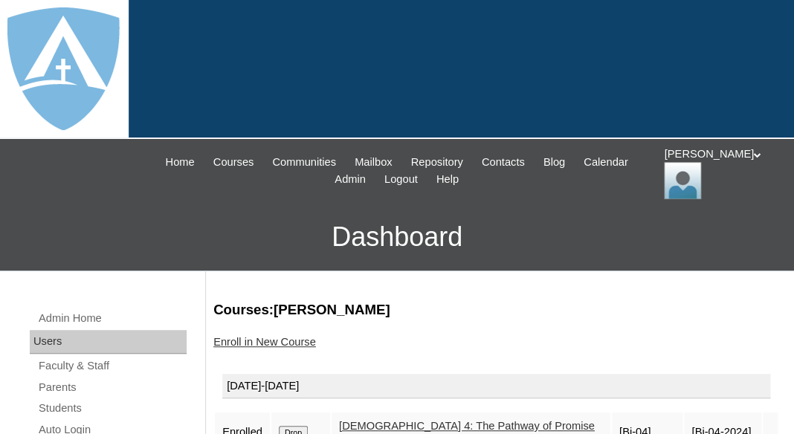
scroll to position [161, 0]
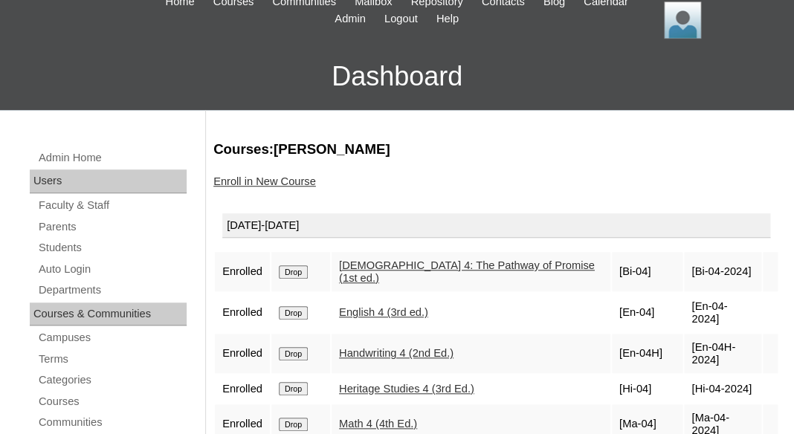
click at [292, 265] on input "Drop" at bounding box center [293, 271] width 29 height 13
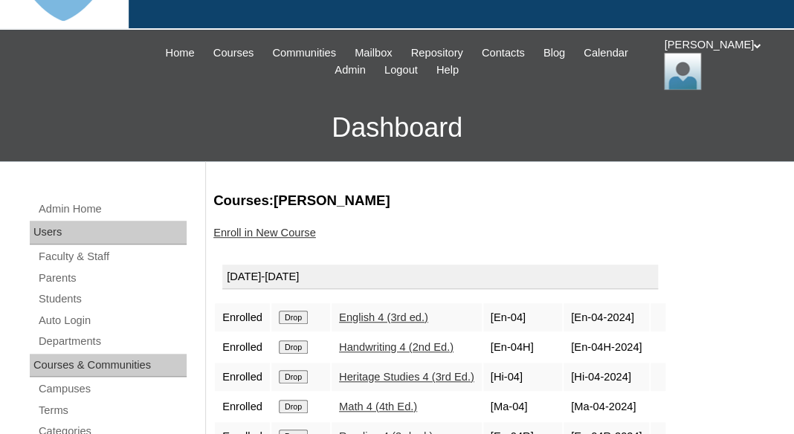
scroll to position [115, 0]
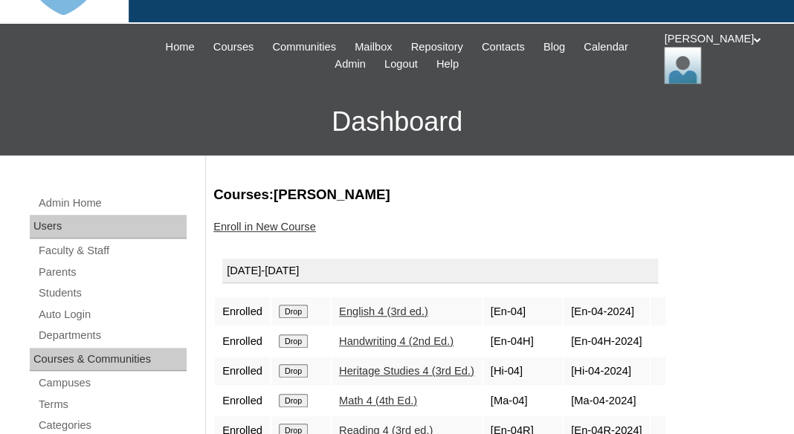
click at [294, 309] on input "Drop" at bounding box center [293, 311] width 29 height 13
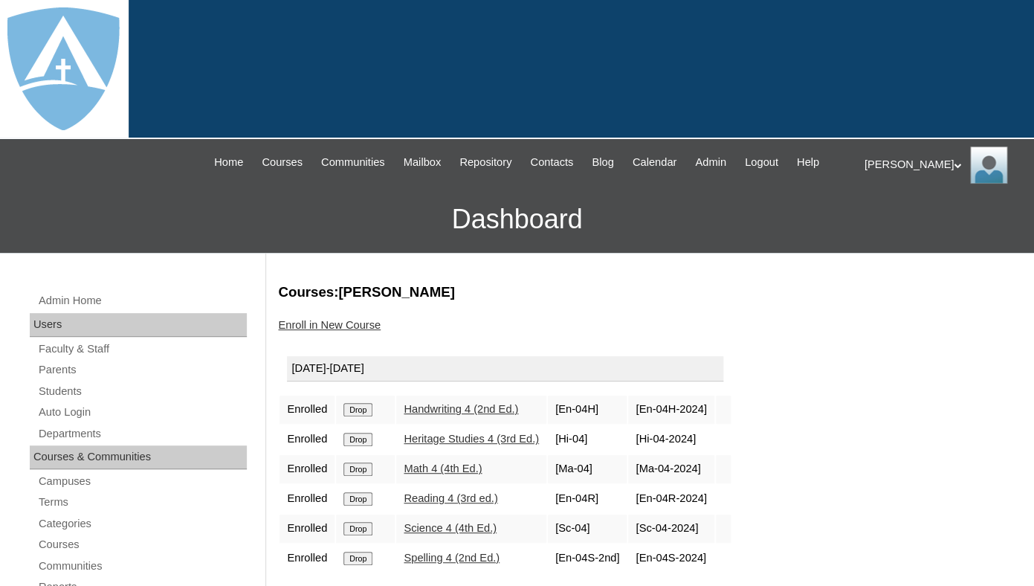
click at [368, 416] on input "Drop" at bounding box center [357, 409] width 29 height 13
click at [362, 416] on input "Drop" at bounding box center [357, 409] width 29 height 13
click at [366, 416] on input "Drop" at bounding box center [357, 409] width 29 height 13
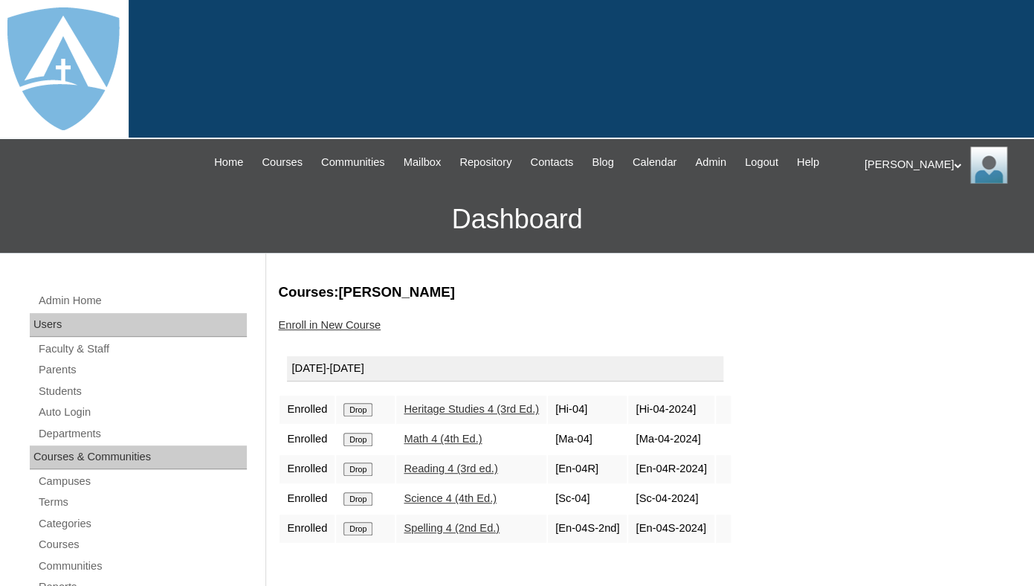
click at [360, 416] on input "Drop" at bounding box center [357, 409] width 29 height 13
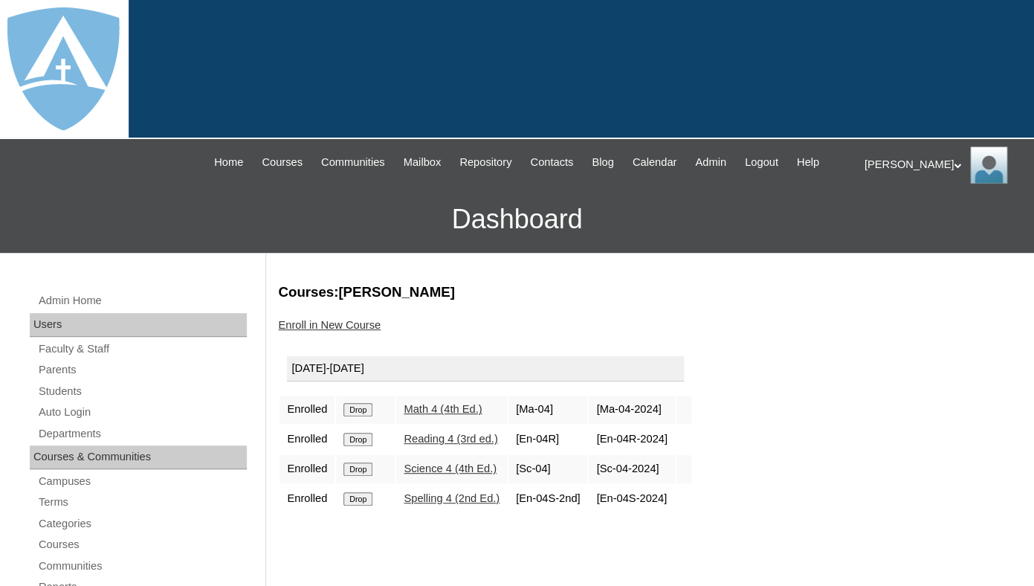
click at [358, 416] on input "Drop" at bounding box center [357, 409] width 29 height 13
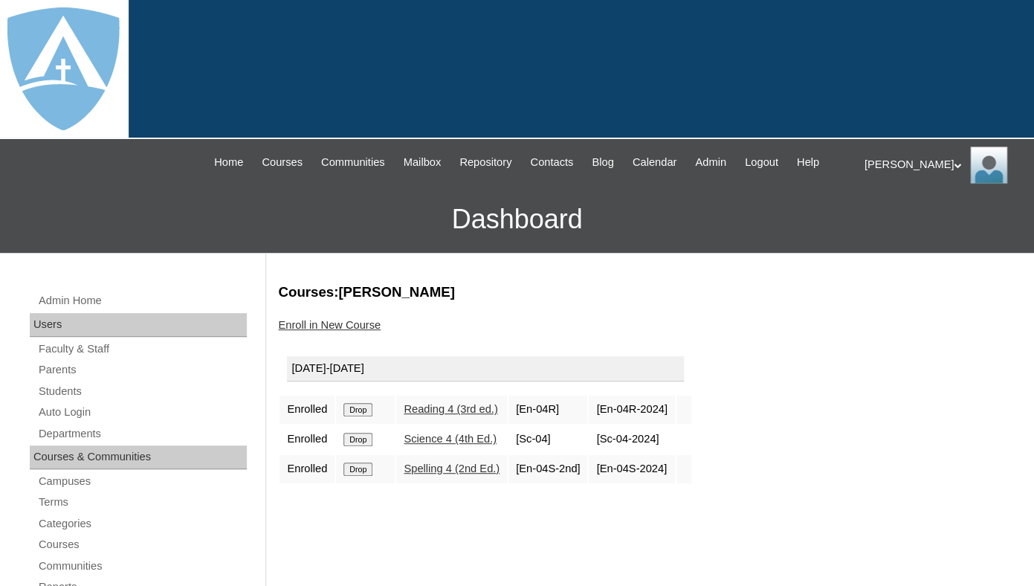
click at [357, 416] on input "Drop" at bounding box center [357, 409] width 29 height 13
click at [361, 416] on input "Drop" at bounding box center [357, 409] width 29 height 13
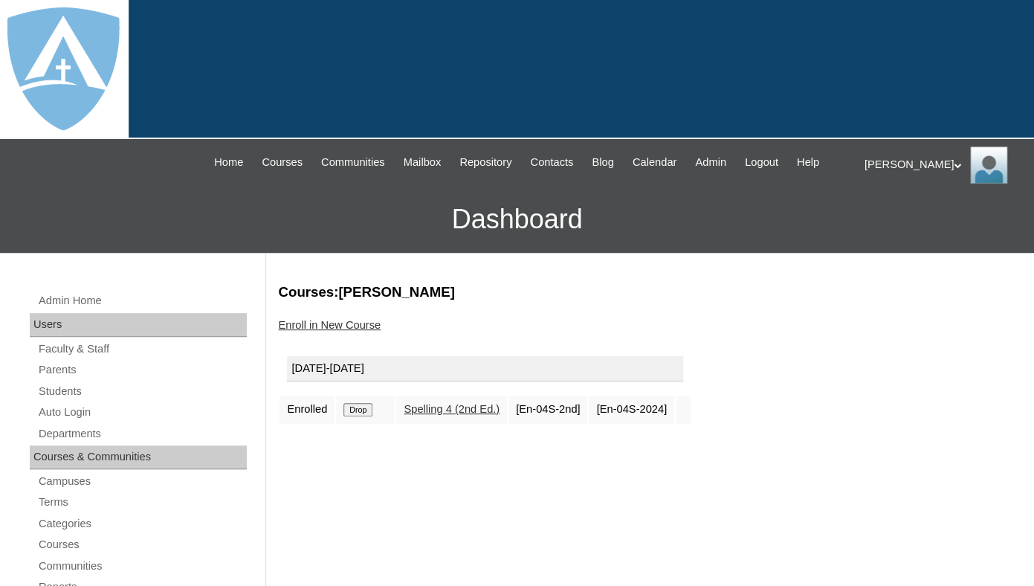
click at [352, 416] on input "Drop" at bounding box center [357, 409] width 29 height 13
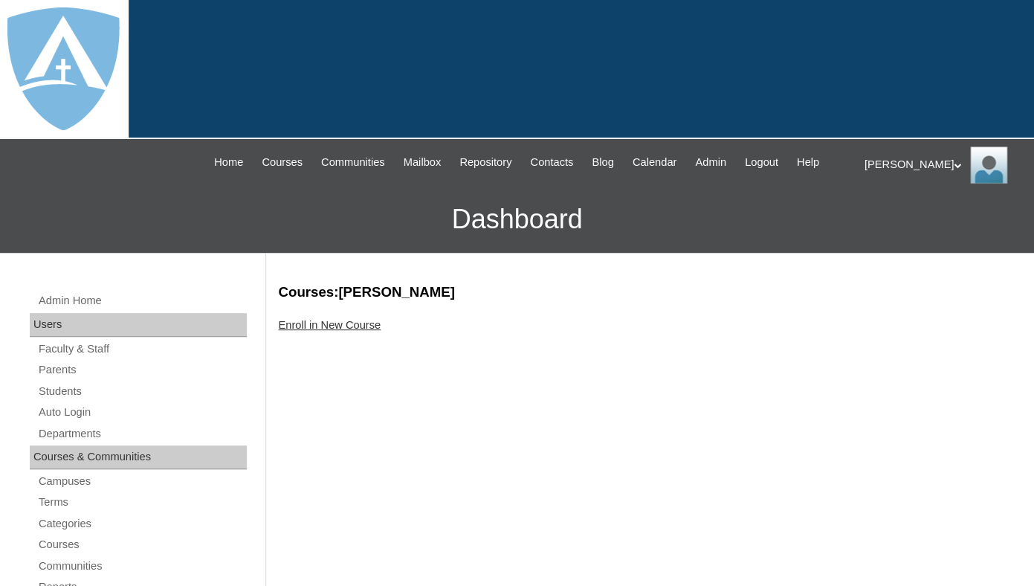
click at [352, 331] on link "Enroll in New Course" at bounding box center [329, 325] width 103 height 12
